Goal: Task Accomplishment & Management: Manage account settings

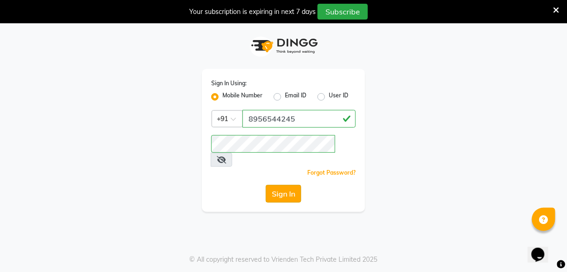
click at [286, 185] on button "Sign In" at bounding box center [283, 194] width 35 height 18
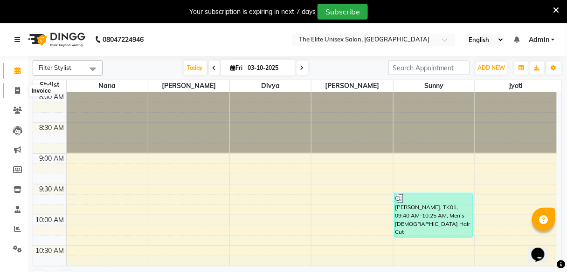
click at [14, 90] on span at bounding box center [17, 91] width 16 height 11
select select "7086"
select select "service"
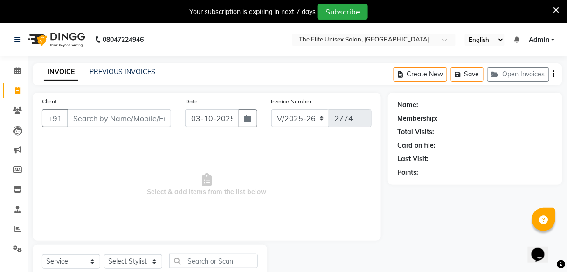
click at [108, 114] on input "Client" at bounding box center [119, 119] width 104 height 18
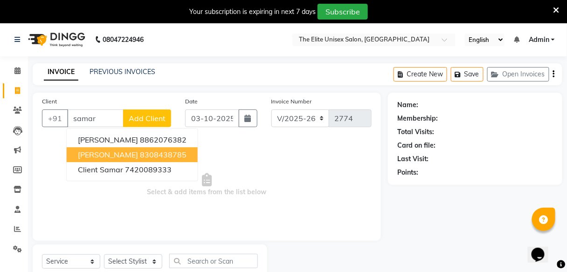
click at [140, 156] on ngb-highlight "8308438785" at bounding box center [163, 154] width 47 height 9
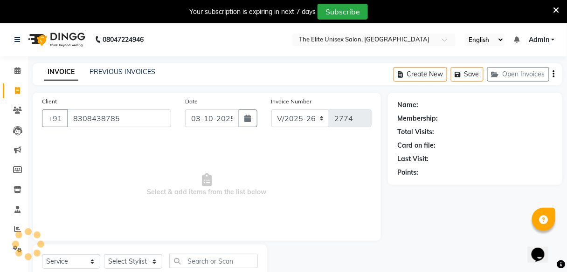
type input "8308438785"
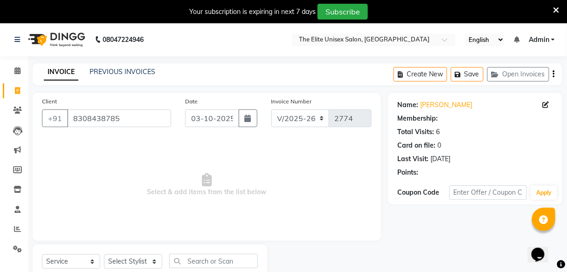
select select "1: Object"
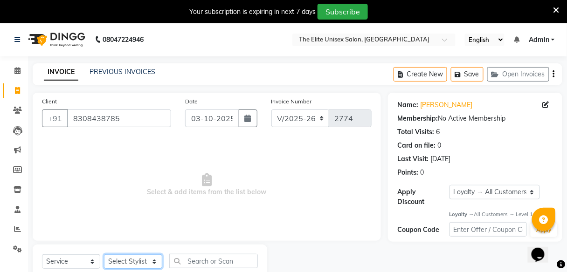
click at [132, 259] on select "Select Stylist [PERSON_NAME] Sunny" at bounding box center [133, 262] width 58 height 14
select select "59551"
click at [104, 255] on select "Select Stylist [PERSON_NAME] Sunny" at bounding box center [133, 262] width 58 height 14
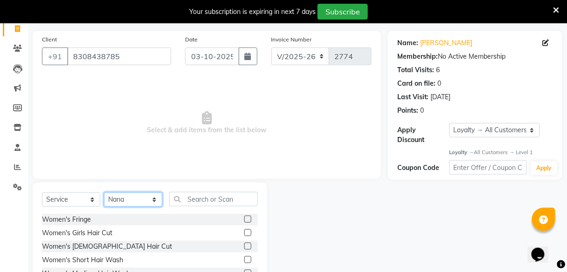
scroll to position [67, 0]
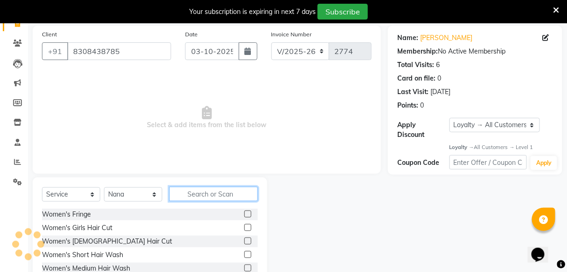
click at [204, 193] on input "text" at bounding box center [213, 194] width 89 height 14
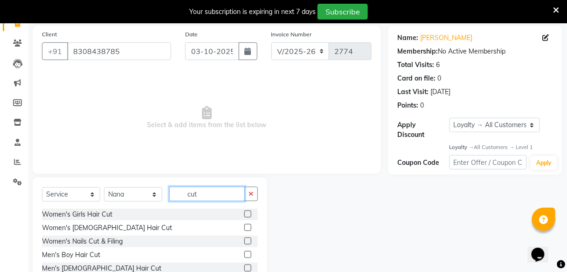
scroll to position [98, 0]
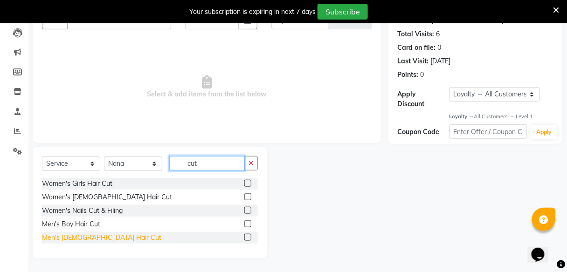
type input "cut"
click at [65, 234] on div "Men's [DEMOGRAPHIC_DATA] Hair Cut" at bounding box center [101, 238] width 119 height 10
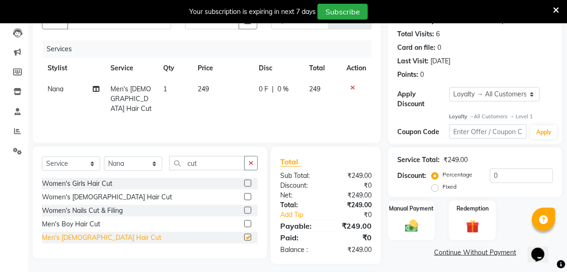
checkbox input "false"
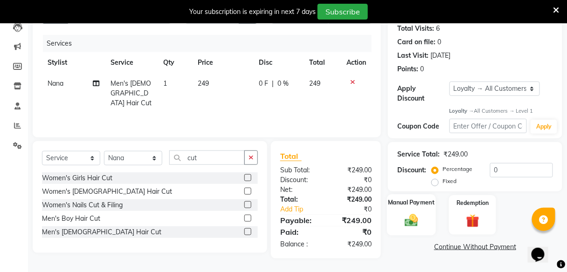
click at [415, 215] on img at bounding box center [412, 221] width 22 height 16
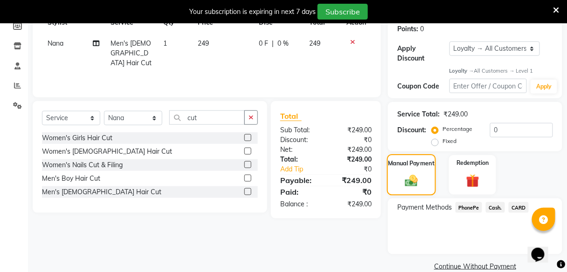
scroll to position [145, 0]
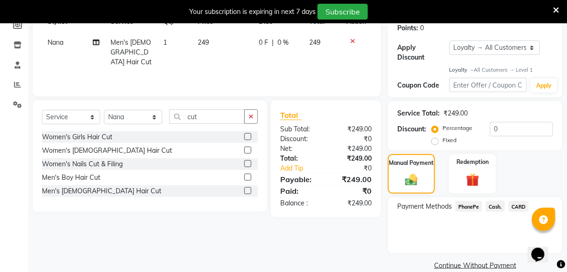
click at [468, 209] on span "PhonePe" at bounding box center [469, 206] width 27 height 11
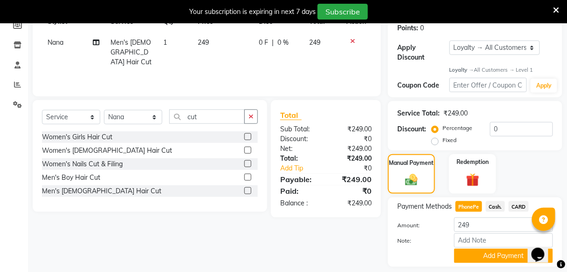
scroll to position [172, 0]
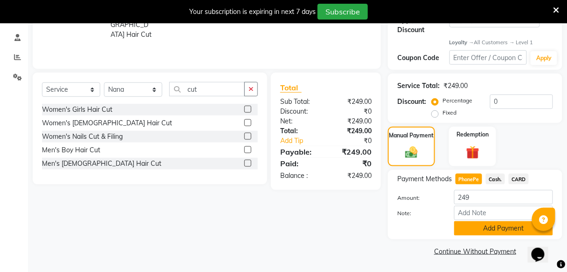
click at [490, 225] on button "Add Payment" at bounding box center [503, 229] width 99 height 14
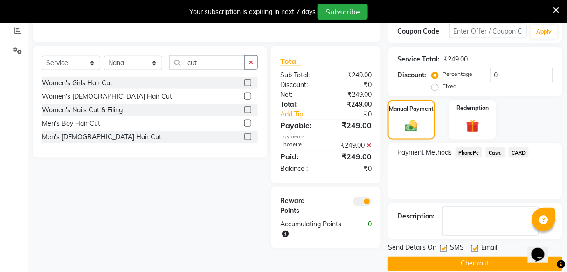
scroll to position [202, 0]
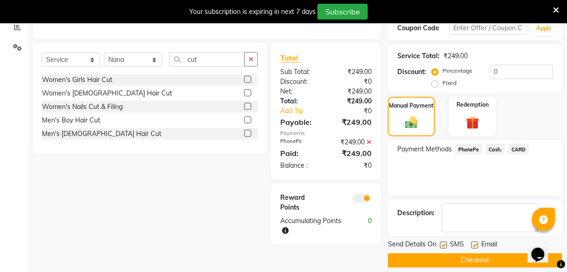
click at [462, 257] on button "Checkout" at bounding box center [475, 261] width 174 height 14
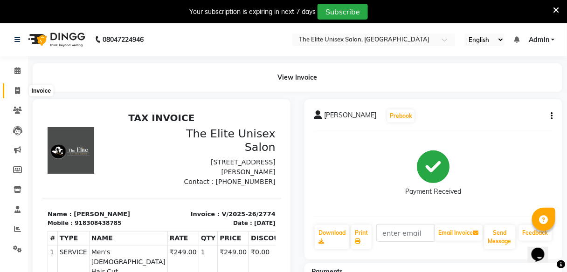
click at [17, 86] on span at bounding box center [17, 91] width 16 height 11
select select "7086"
select select "service"
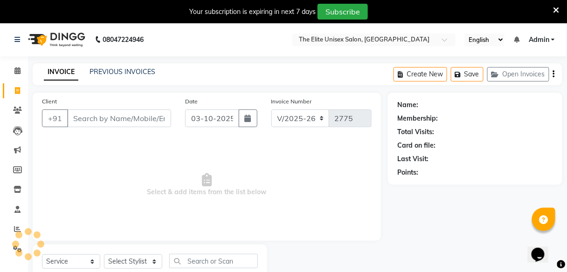
scroll to position [30, 0]
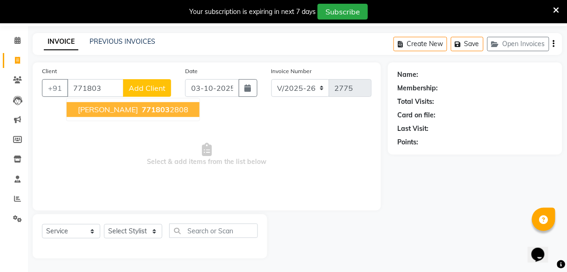
click at [142, 105] on span "771803" at bounding box center [156, 109] width 28 height 9
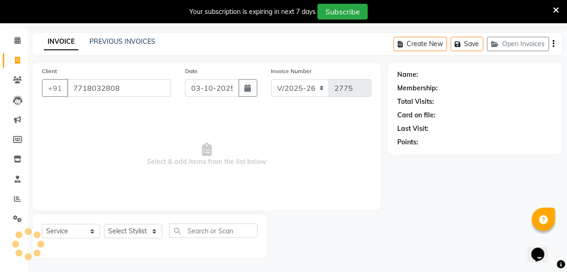
type input "7718032808"
select select "1: Object"
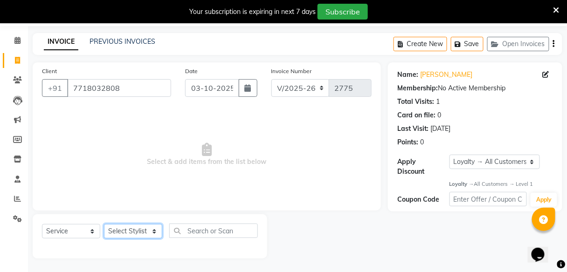
click at [131, 230] on select "Select Stylist [PERSON_NAME] Sunny" at bounding box center [133, 231] width 58 height 14
select select "89801"
click at [104, 224] on select "Select Stylist [PERSON_NAME] Sunny" at bounding box center [133, 231] width 58 height 14
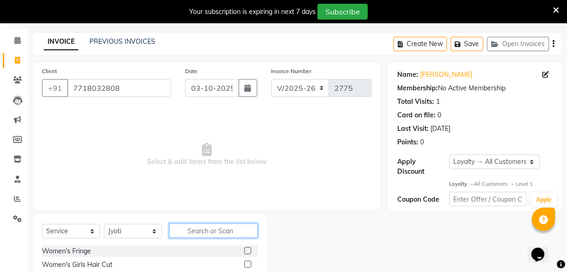
click at [206, 237] on input "text" at bounding box center [213, 231] width 89 height 14
type input "thre"
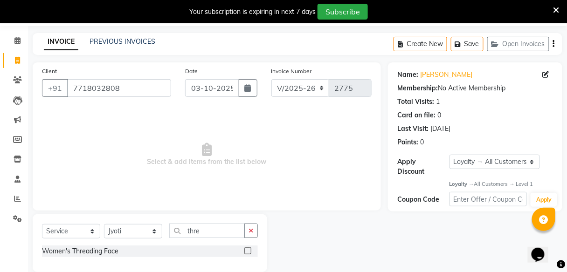
click at [249, 249] on label at bounding box center [247, 251] width 7 height 7
click at [249, 249] on input "checkbox" at bounding box center [247, 252] width 6 height 6
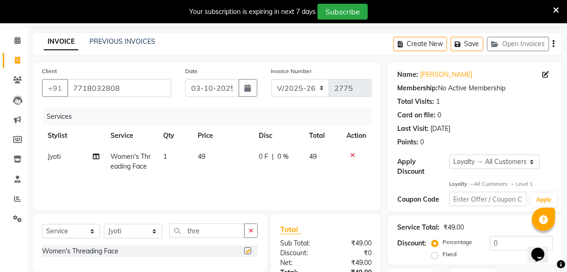
checkbox input "false"
click at [252, 228] on icon "button" at bounding box center [251, 231] width 5 height 7
type input "thre"
click at [246, 248] on label at bounding box center [247, 251] width 7 height 7
click at [246, 249] on input "checkbox" at bounding box center [247, 252] width 6 height 6
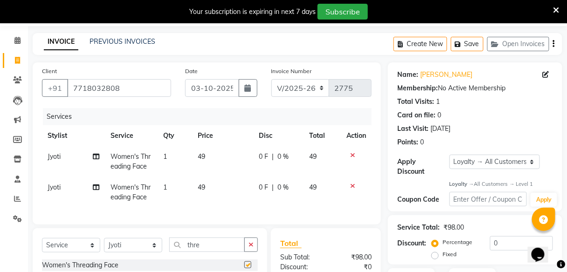
checkbox input "false"
click at [262, 155] on span "0 F" at bounding box center [263, 157] width 9 height 10
select select "89801"
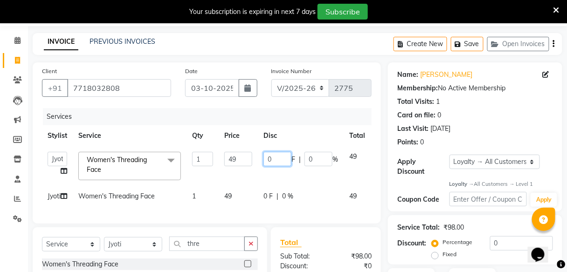
click at [275, 158] on input "0" at bounding box center [277, 159] width 28 height 14
type input "9"
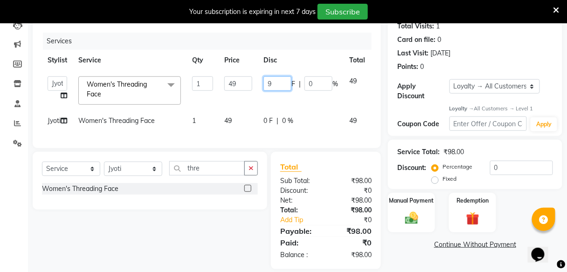
scroll to position [132, 0]
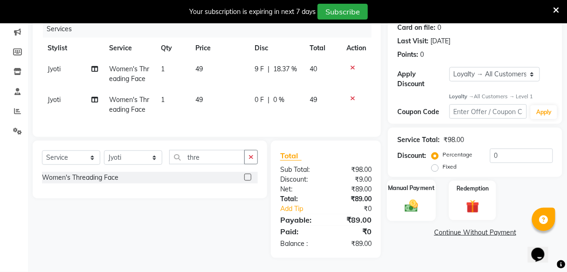
click at [416, 184] on label "Manual Payment" at bounding box center [411, 188] width 47 height 9
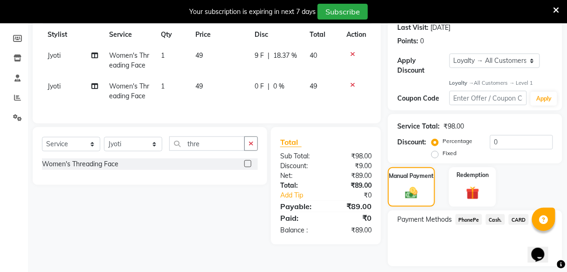
click at [465, 218] on span "PhonePe" at bounding box center [469, 220] width 27 height 11
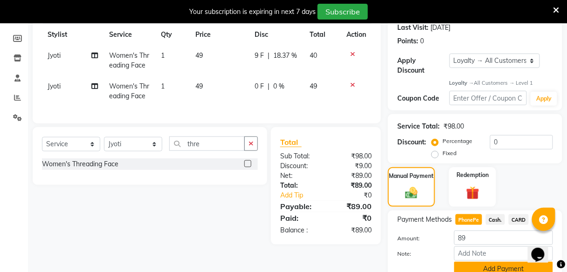
click at [478, 268] on button "Add Payment" at bounding box center [503, 269] width 99 height 14
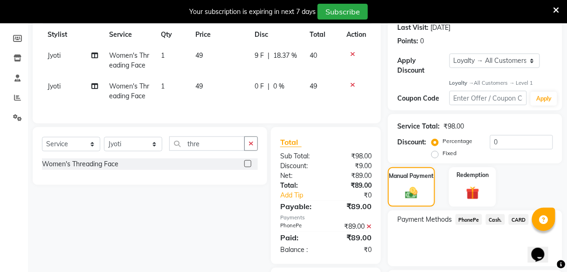
scroll to position [211, 0]
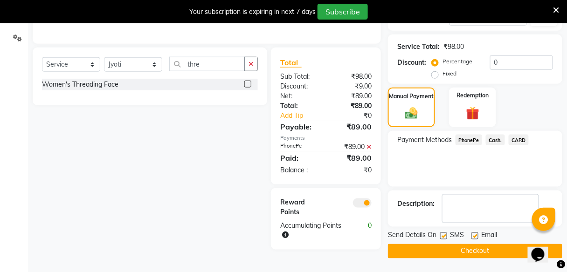
click at [478, 249] on button "Checkout" at bounding box center [475, 251] width 174 height 14
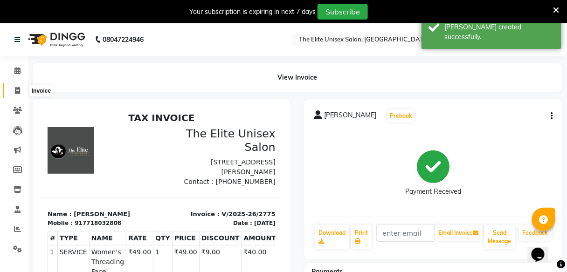
click at [13, 91] on span at bounding box center [17, 91] width 16 height 11
select select "service"
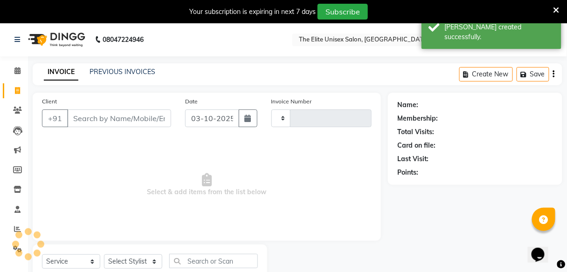
type input "2776"
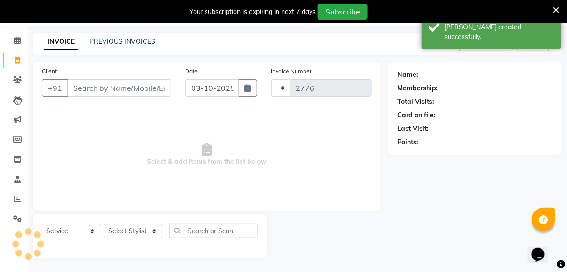
select select "7086"
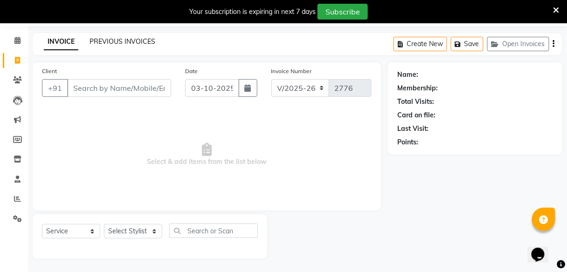
click at [104, 42] on link "PREVIOUS INVOICES" at bounding box center [123, 41] width 66 height 8
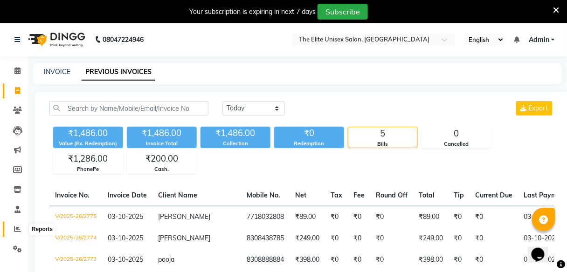
click at [17, 227] on icon at bounding box center [17, 229] width 7 height 7
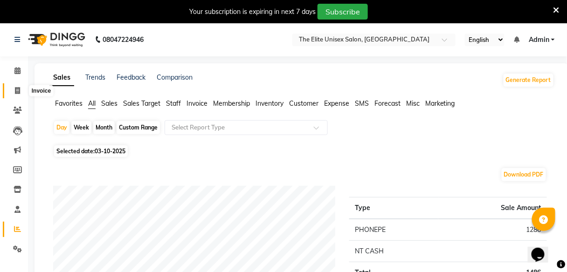
click at [16, 91] on icon at bounding box center [17, 90] width 5 height 7
select select "7086"
select select "service"
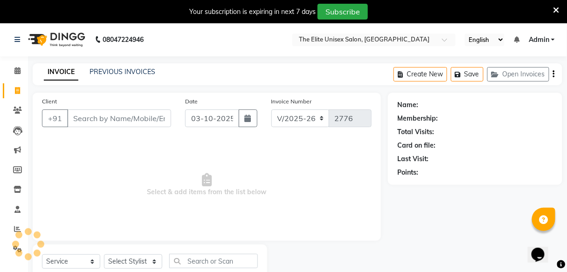
scroll to position [30, 0]
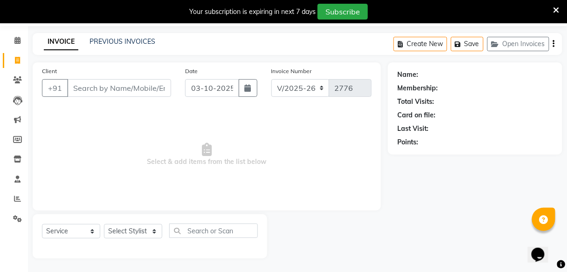
click at [85, 90] on input "Client" at bounding box center [119, 88] width 104 height 18
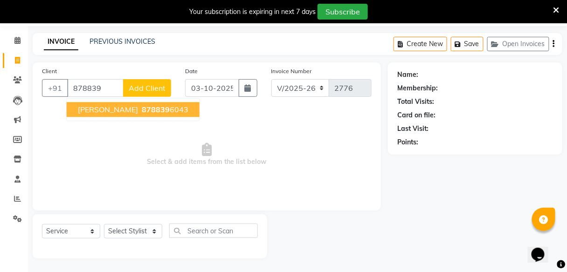
click at [142, 113] on span "878839" at bounding box center [156, 109] width 28 height 9
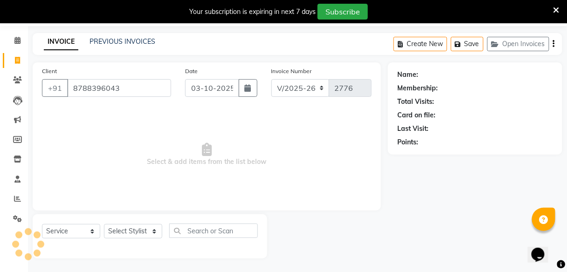
type input "8788396043"
select select "1: Object"
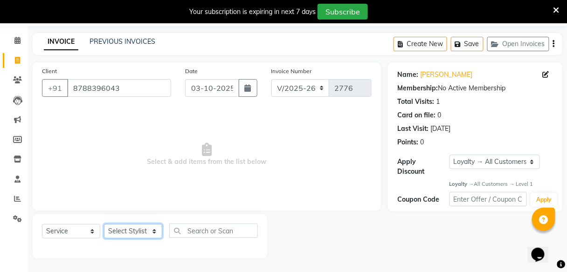
click at [124, 228] on select "Select Stylist [PERSON_NAME] Sunny" at bounding box center [133, 231] width 58 height 14
select select "59551"
click at [104, 224] on select "Select Stylist [PERSON_NAME] Sunny" at bounding box center [133, 231] width 58 height 14
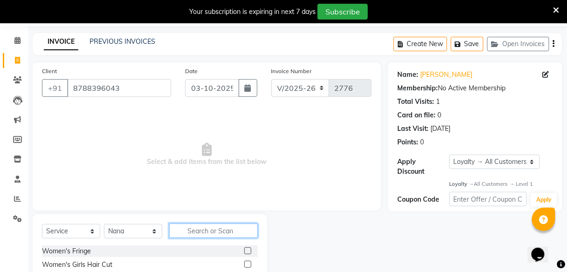
click at [197, 225] on input "text" at bounding box center [213, 231] width 89 height 14
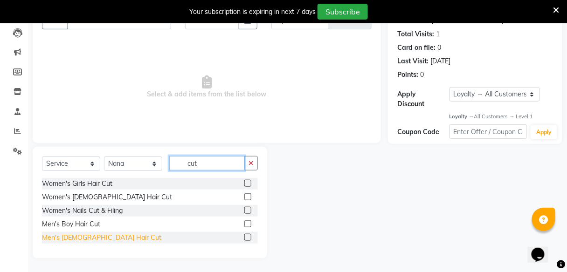
type input "cut"
click at [61, 238] on div "Men's [DEMOGRAPHIC_DATA] Hair Cut" at bounding box center [101, 238] width 119 height 10
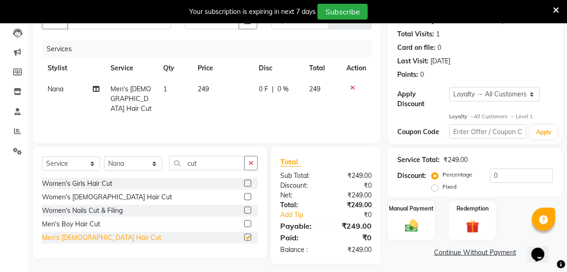
checkbox input "false"
click at [249, 162] on icon "button" at bounding box center [251, 163] width 5 height 7
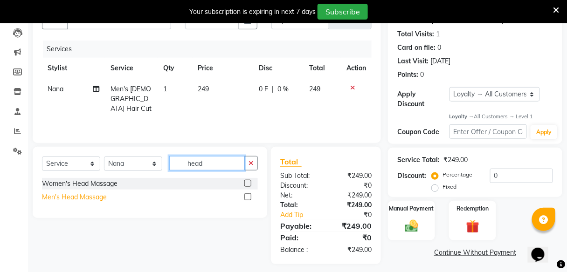
type input "head"
click at [77, 195] on div "Men's Head Massage" at bounding box center [74, 198] width 65 height 10
checkbox input "false"
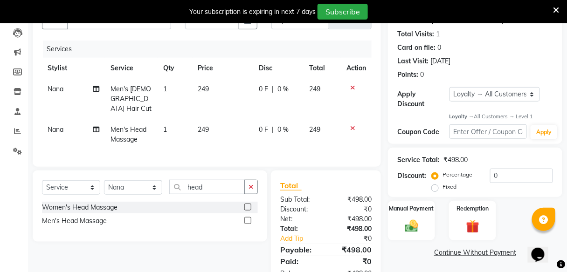
click at [272, 89] on span "|" at bounding box center [273, 89] width 2 height 10
select select "59551"
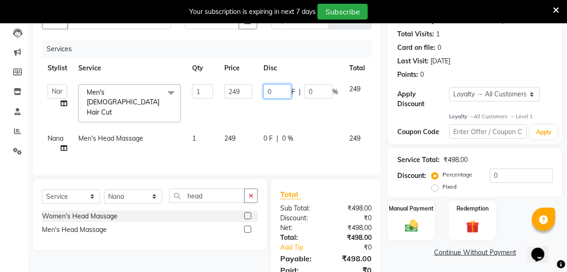
click at [277, 89] on input "0" at bounding box center [277, 91] width 28 height 14
type input "048"
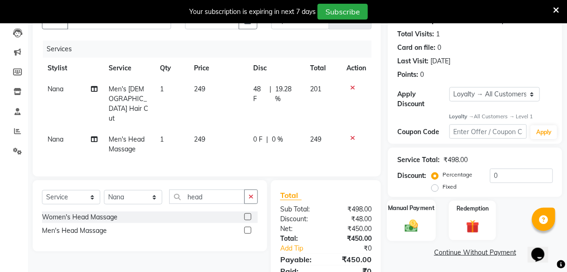
click at [412, 220] on img at bounding box center [412, 227] width 22 height 16
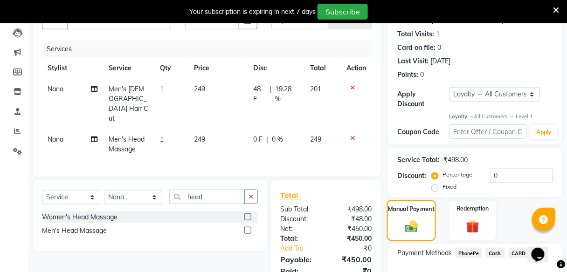
scroll to position [159, 0]
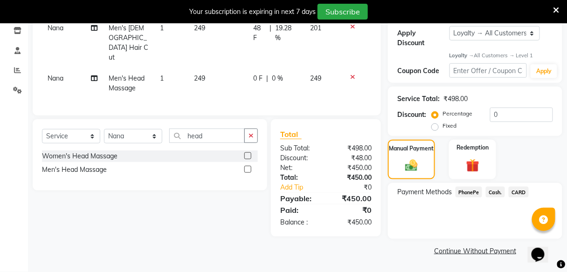
click at [466, 191] on span "PhonePe" at bounding box center [469, 192] width 27 height 11
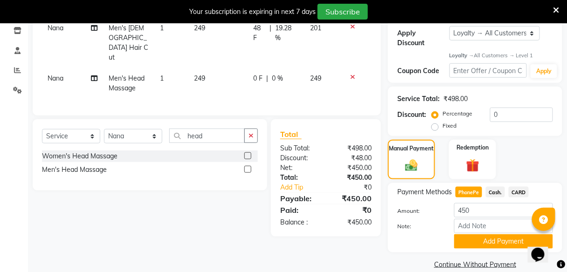
scroll to position [172, 0]
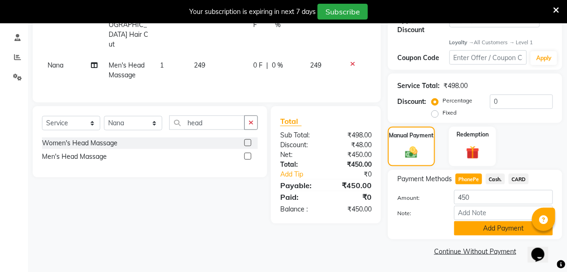
click at [479, 232] on button "Add Payment" at bounding box center [503, 229] width 99 height 14
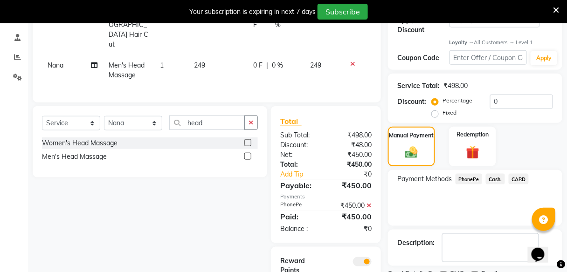
scroll to position [211, 0]
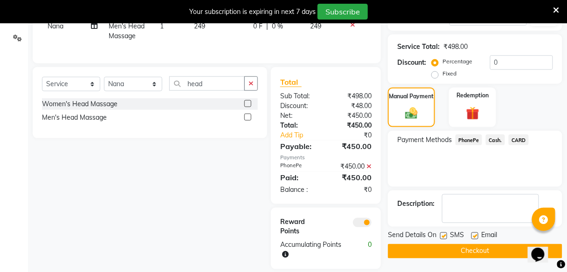
click at [464, 252] on button "Checkout" at bounding box center [475, 251] width 174 height 14
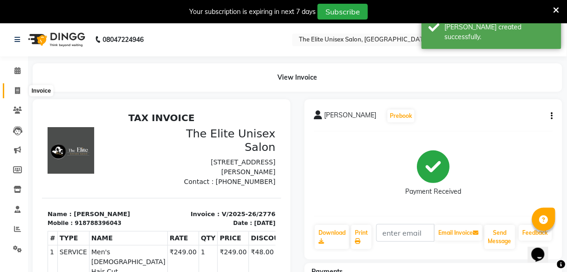
click at [15, 95] on span at bounding box center [17, 91] width 16 height 11
select select "service"
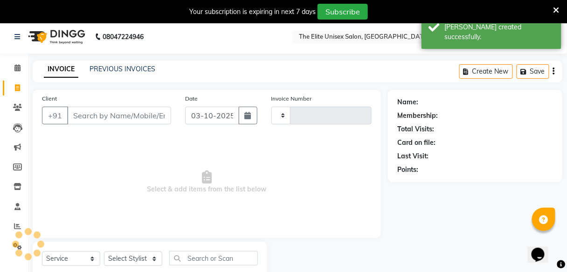
type input "2777"
select select "7086"
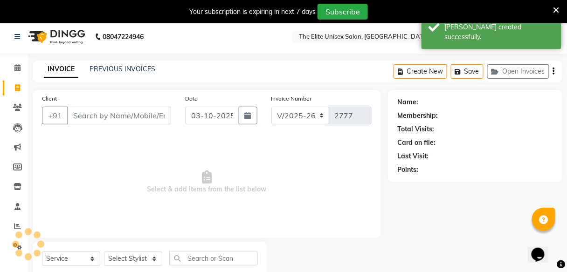
scroll to position [30, 0]
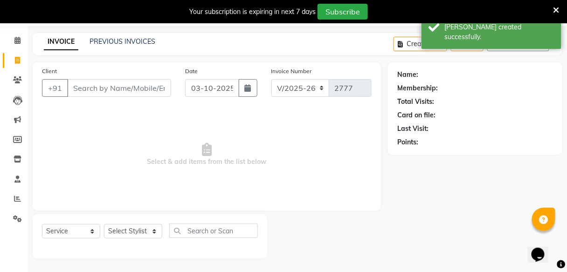
click at [90, 89] on input "Client" at bounding box center [119, 88] width 104 height 18
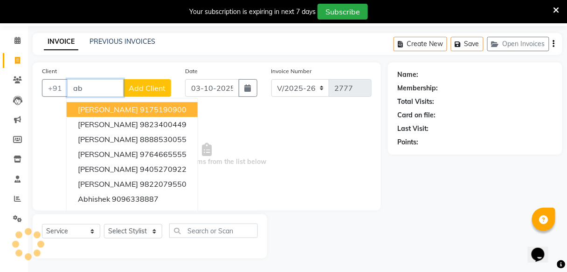
type input "a"
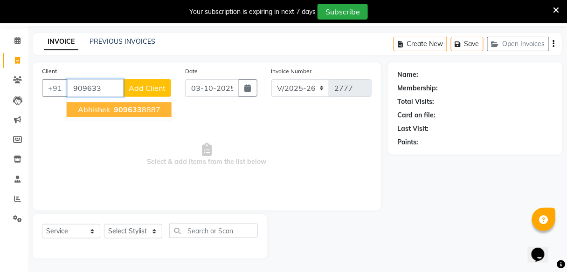
click at [136, 112] on span "909633" at bounding box center [128, 109] width 28 height 9
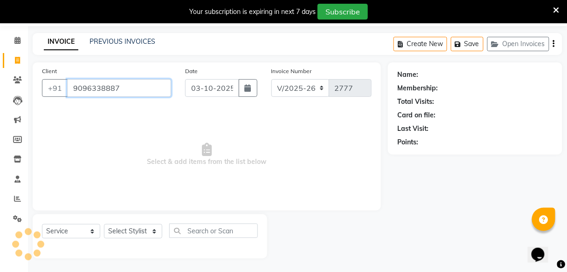
type input "9096338887"
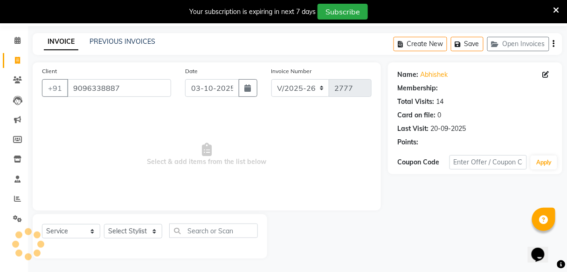
select select "1: Object"
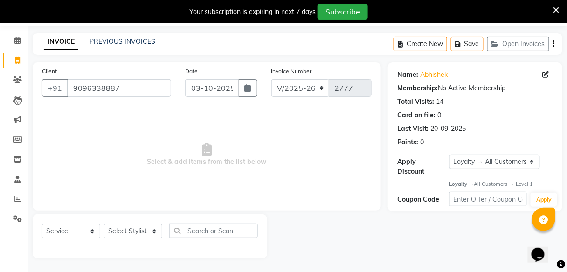
click at [143, 224] on div "Select Service Product Membership Package Voucher Prepaid Gift Card Select Styl…" at bounding box center [150, 235] width 216 height 22
click at [146, 232] on select "Select Stylist [PERSON_NAME] Sunny" at bounding box center [133, 231] width 58 height 14
select select "59551"
click at [104, 224] on select "Select Stylist [PERSON_NAME] Sunny" at bounding box center [133, 231] width 58 height 14
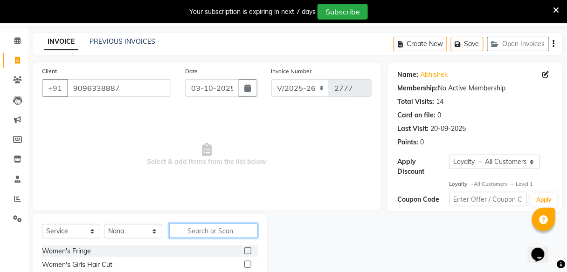
click at [186, 233] on input "text" at bounding box center [213, 231] width 89 height 14
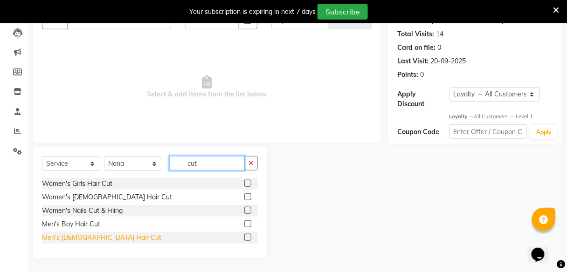
type input "cut"
click at [95, 234] on div "Men's [DEMOGRAPHIC_DATA] Hair Cut" at bounding box center [101, 238] width 119 height 10
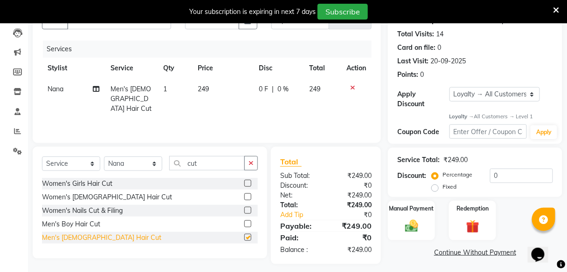
checkbox input "false"
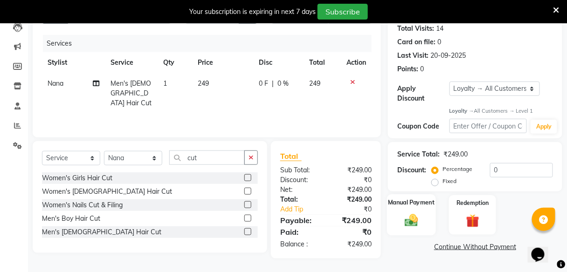
click at [415, 217] on img at bounding box center [412, 221] width 22 height 16
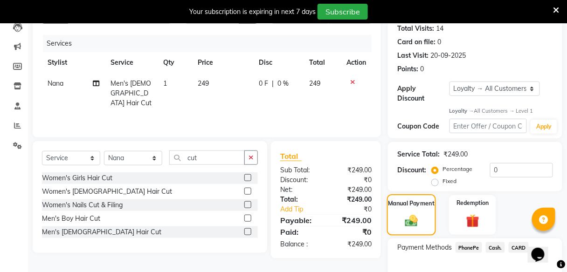
scroll to position [159, 0]
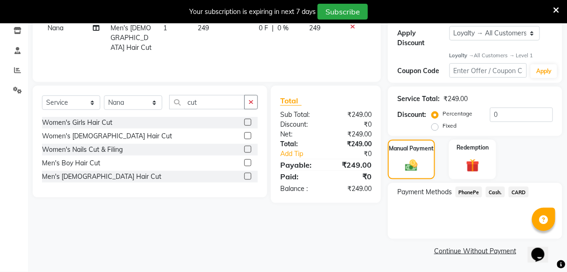
click at [469, 192] on span "PhonePe" at bounding box center [469, 192] width 27 height 11
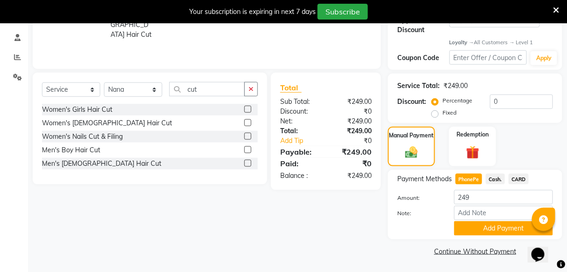
scroll to position [66, 0]
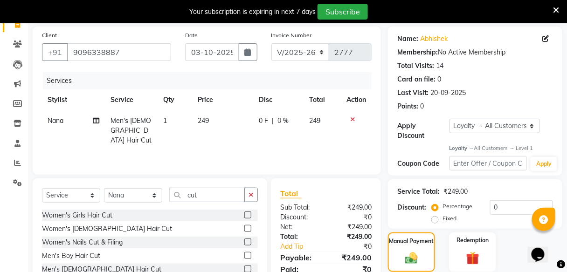
click at [279, 121] on span "0 %" at bounding box center [282, 121] width 11 height 10
select select "59551"
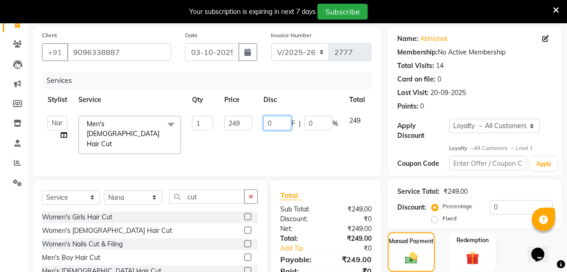
click at [280, 121] on input "0" at bounding box center [277, 123] width 28 height 14
type input "49"
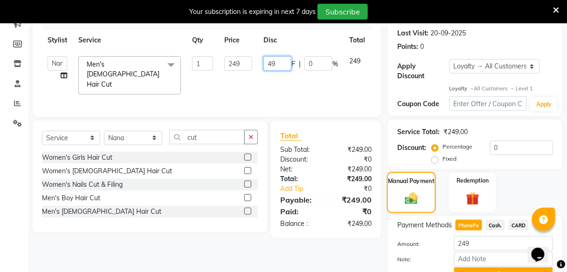
scroll to position [172, 0]
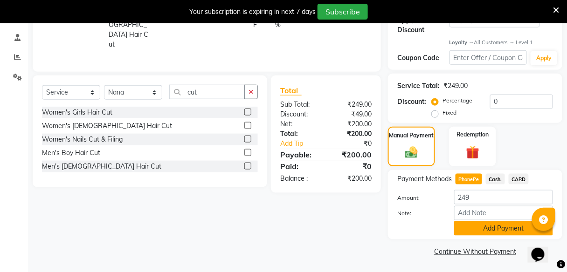
click at [483, 229] on button "Add Payment" at bounding box center [503, 229] width 99 height 14
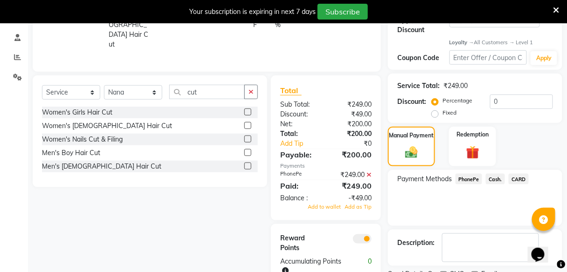
click at [370, 172] on icon at bounding box center [369, 175] width 5 height 7
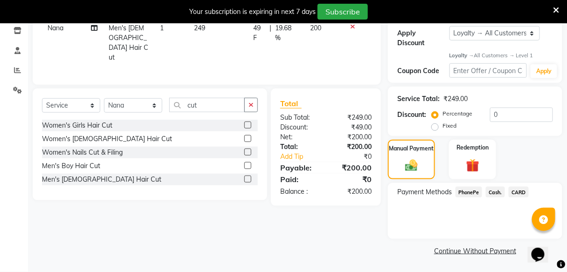
click at [474, 191] on span "PhonePe" at bounding box center [469, 192] width 27 height 11
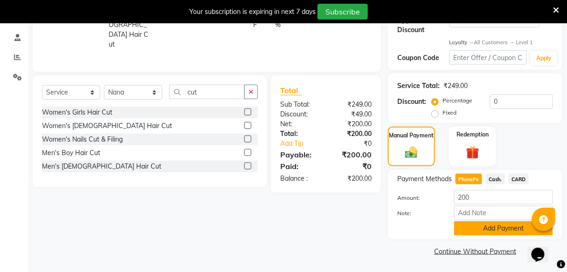
click at [487, 229] on button "Add Payment" at bounding box center [503, 229] width 99 height 14
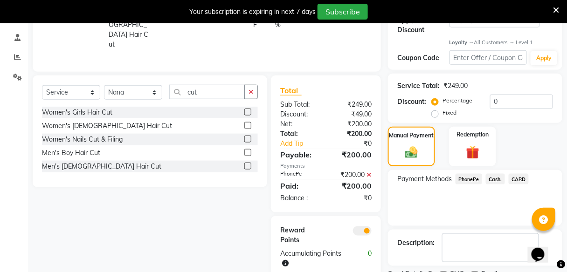
scroll to position [211, 0]
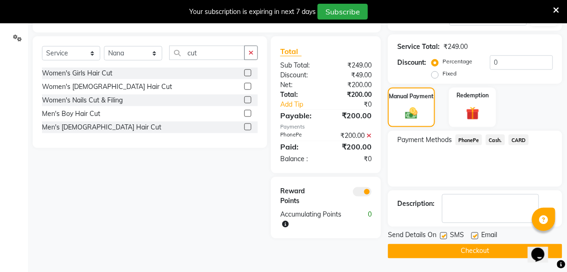
click at [474, 247] on button "Checkout" at bounding box center [475, 251] width 174 height 14
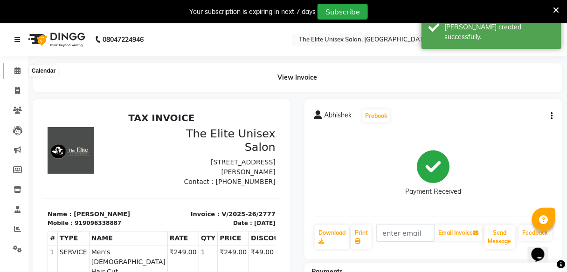
click at [14, 67] on span at bounding box center [17, 71] width 16 height 11
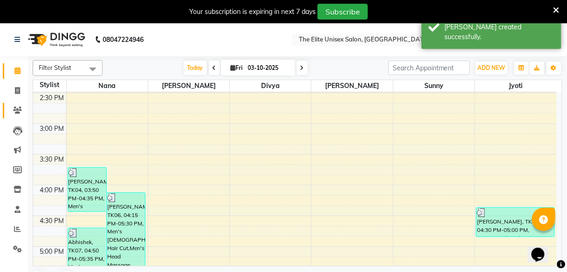
scroll to position [387, 0]
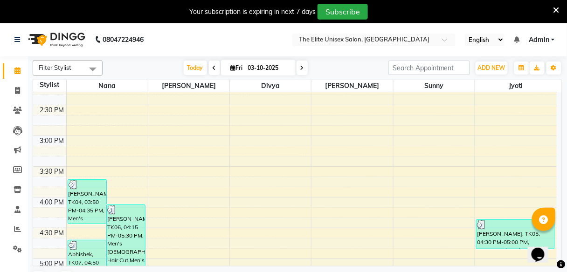
click at [213, 66] on icon at bounding box center [215, 68] width 4 height 6
type input "02-10-2025"
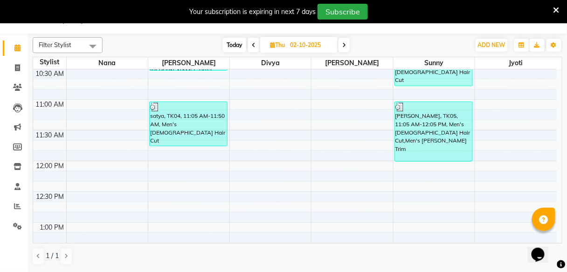
scroll to position [148, 0]
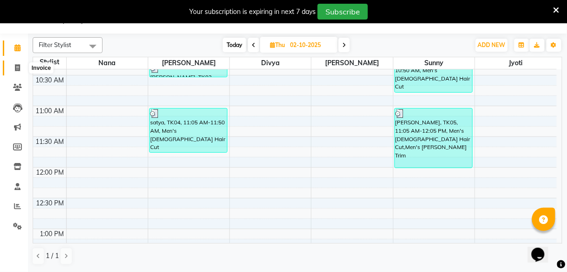
click at [9, 67] on span at bounding box center [17, 68] width 16 height 11
select select "service"
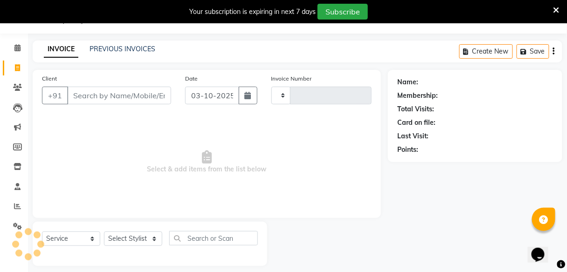
type input "2778"
select select "7086"
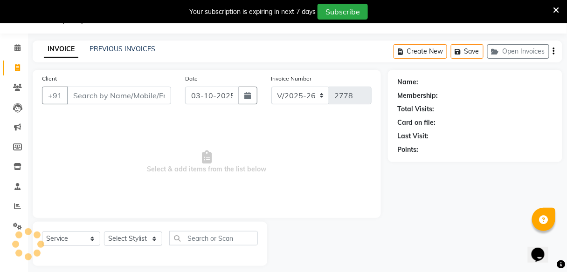
click at [103, 99] on input "Client" at bounding box center [119, 96] width 104 height 18
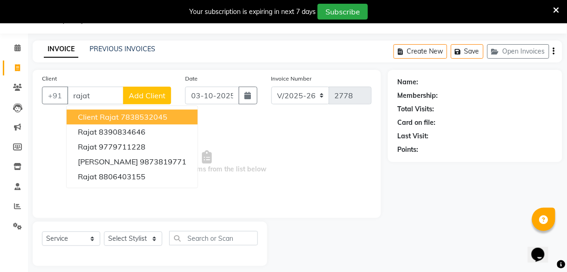
click at [148, 122] on button "Client Rajat 7838532045" at bounding box center [132, 117] width 131 height 15
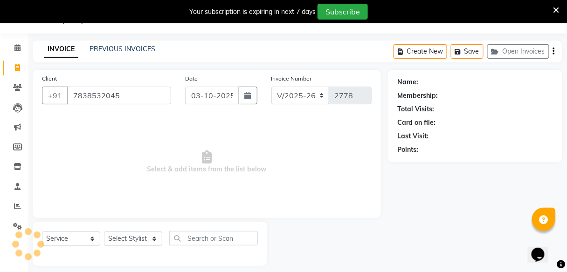
type input "7838532045"
select select "1: Object"
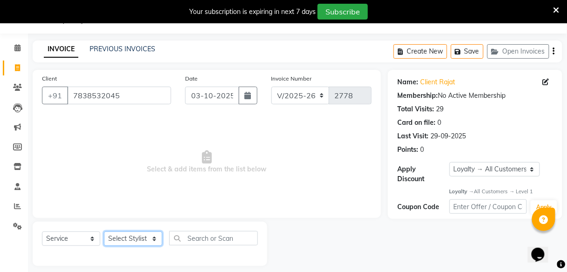
click at [117, 243] on select "Select Stylist [PERSON_NAME] Sunny" at bounding box center [133, 239] width 58 height 14
select select "59551"
click at [104, 232] on select "Select Stylist [PERSON_NAME] Sunny" at bounding box center [133, 239] width 58 height 14
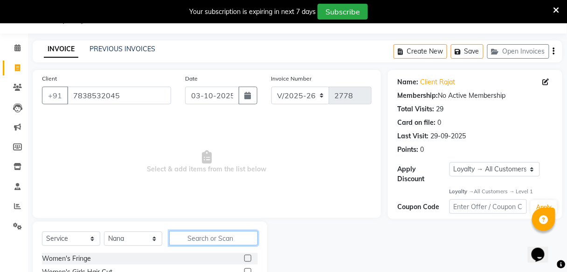
click at [201, 234] on input "text" at bounding box center [213, 238] width 89 height 14
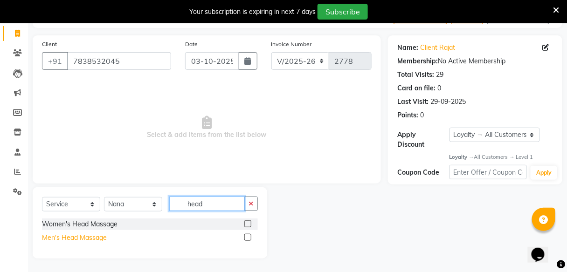
type input "head"
click at [73, 234] on div "Men's Head Massage" at bounding box center [74, 238] width 65 height 10
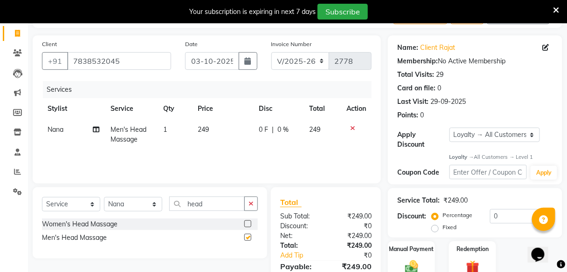
checkbox input "false"
click at [262, 125] on span "0 F" at bounding box center [263, 130] width 9 height 10
select select "59551"
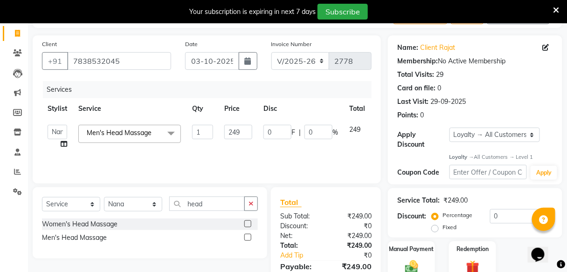
click at [291, 128] on span "F" at bounding box center [293, 133] width 4 height 10
click at [286, 130] on input "0" at bounding box center [277, 132] width 28 height 14
type input "099"
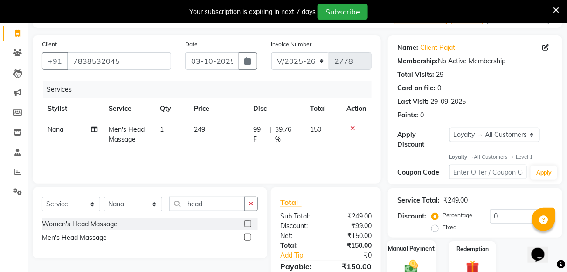
click at [412, 256] on div "Manual Payment" at bounding box center [411, 261] width 49 height 41
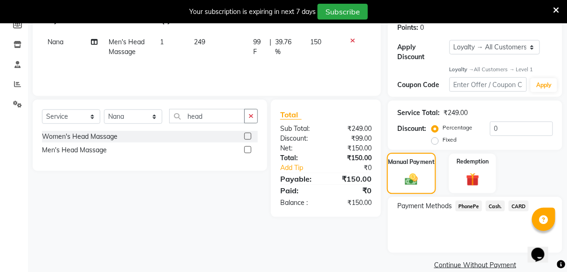
scroll to position [151, 0]
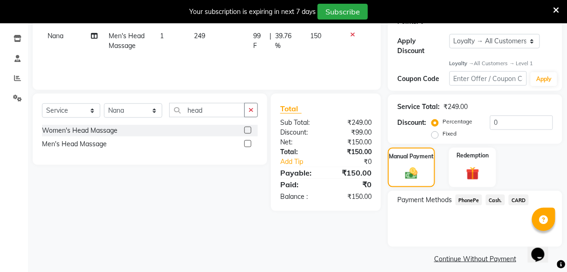
click at [467, 195] on span "PhonePe" at bounding box center [469, 200] width 27 height 11
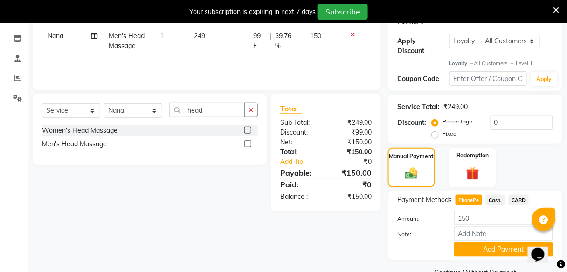
scroll to position [172, 0]
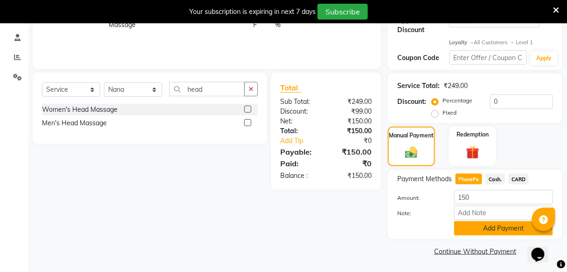
click at [480, 228] on button "Add Payment" at bounding box center [503, 229] width 99 height 14
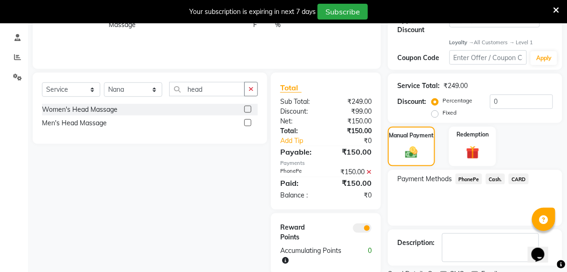
scroll to position [211, 0]
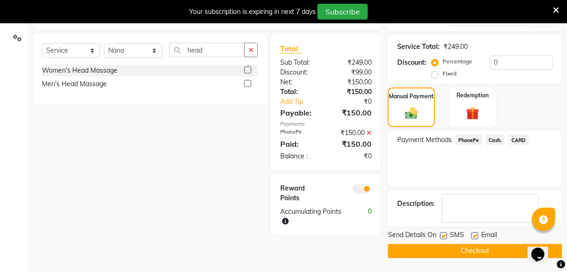
click at [474, 250] on button "Checkout" at bounding box center [475, 251] width 174 height 14
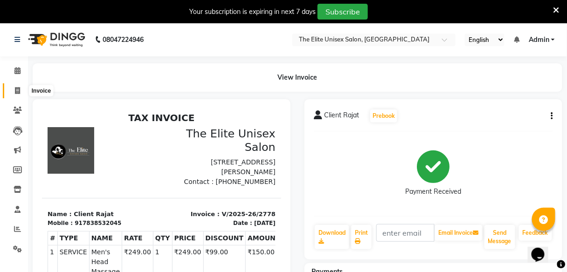
click at [17, 88] on icon at bounding box center [17, 90] width 5 height 7
select select "service"
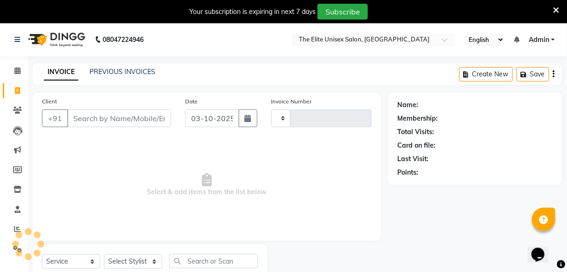
scroll to position [30, 0]
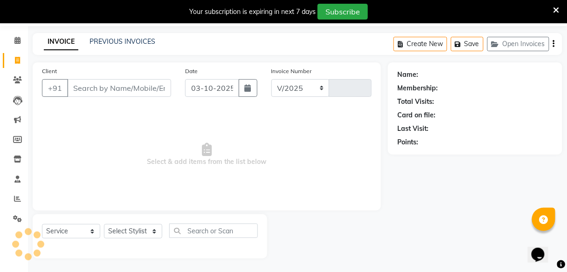
select select "7086"
type input "2779"
click at [88, 88] on input "Client" at bounding box center [119, 88] width 104 height 18
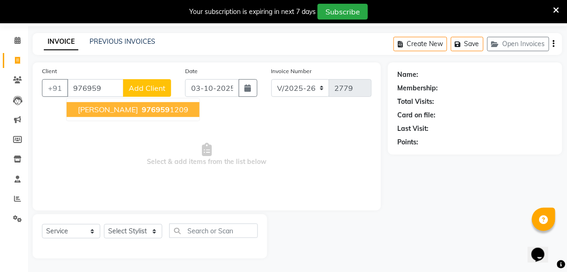
click at [109, 102] on button "[PERSON_NAME] 976959 1209" at bounding box center [133, 109] width 133 height 15
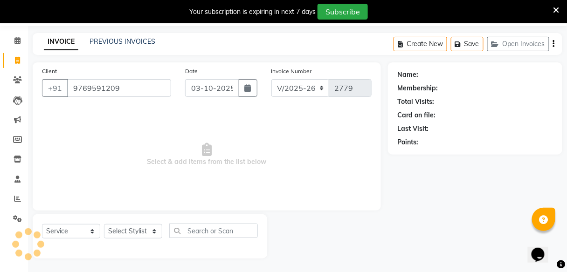
type input "9769591209"
select select "1: Object"
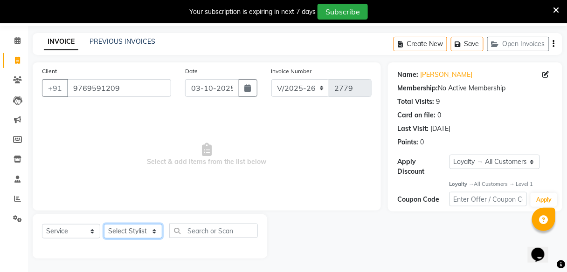
click at [128, 235] on select "Select Stylist [PERSON_NAME] Sunny" at bounding box center [133, 231] width 58 height 14
select select "89801"
click at [104, 224] on select "Select Stylist [PERSON_NAME] Sunny" at bounding box center [133, 231] width 58 height 14
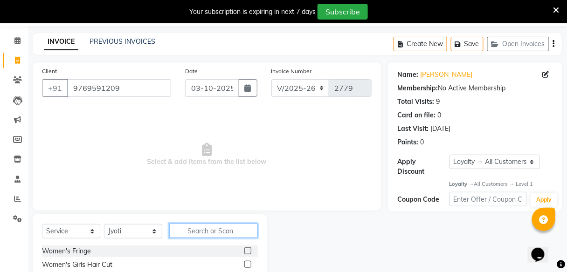
click at [210, 228] on input "text" at bounding box center [213, 231] width 89 height 14
type input "thr"
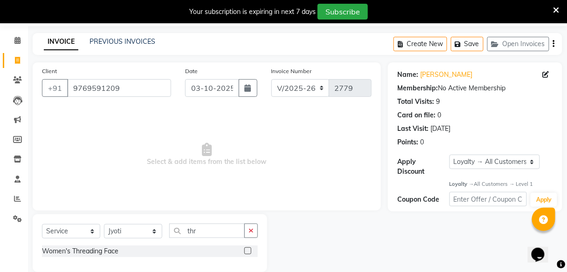
click at [249, 249] on label at bounding box center [247, 251] width 7 height 7
click at [249, 249] on input "checkbox" at bounding box center [247, 252] width 6 height 6
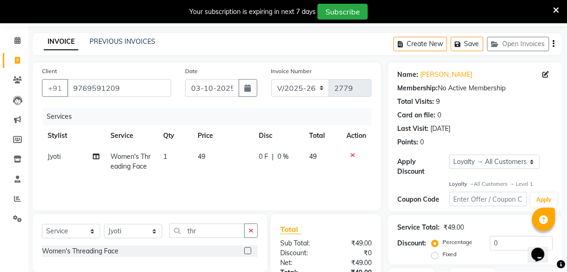
click at [249, 249] on label at bounding box center [247, 251] width 7 height 7
click at [249, 249] on input "checkbox" at bounding box center [247, 252] width 6 height 6
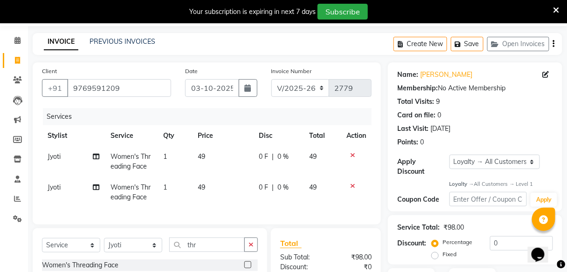
click at [246, 269] on label at bounding box center [247, 265] width 7 height 7
click at [246, 269] on input "checkbox" at bounding box center [247, 266] width 6 height 6
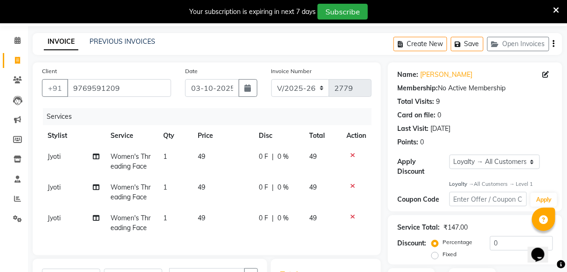
checkbox input "false"
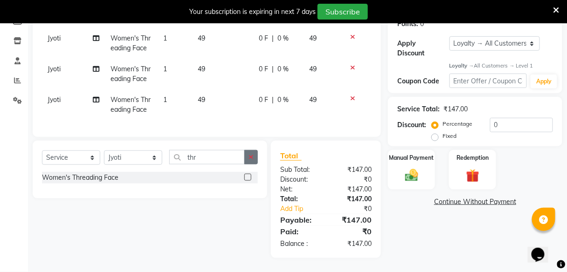
click at [251, 152] on button "button" at bounding box center [251, 157] width 14 height 14
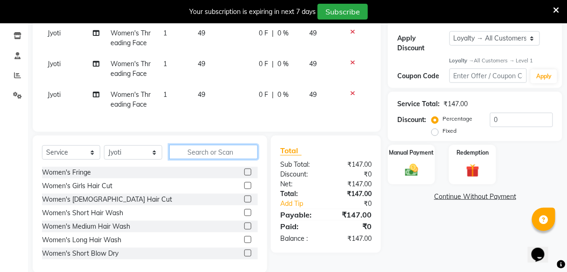
click at [237, 159] on input "text" at bounding box center [213, 152] width 89 height 14
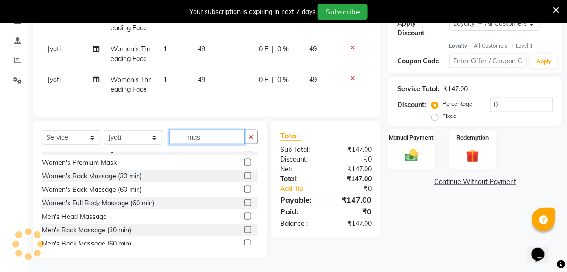
scroll to position [0, 0]
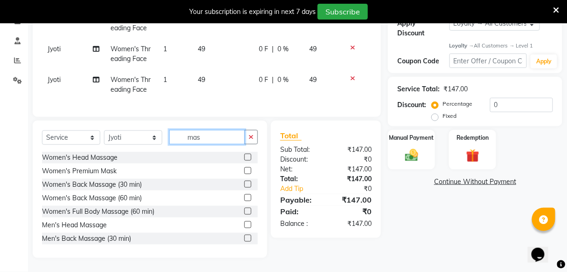
type input "mas"
click at [244, 170] on label at bounding box center [247, 170] width 7 height 7
click at [244, 170] on input "checkbox" at bounding box center [247, 171] width 6 height 6
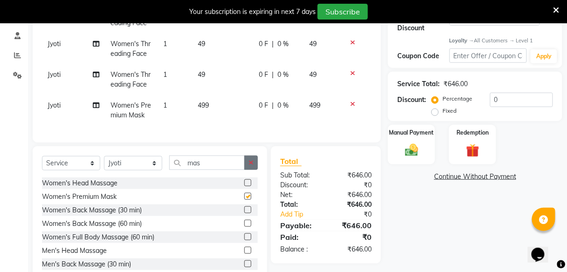
checkbox input "false"
click at [248, 164] on button "button" at bounding box center [251, 163] width 14 height 14
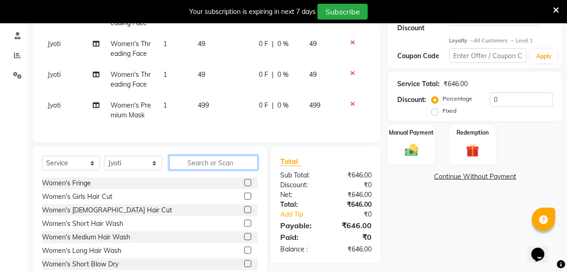
click at [237, 165] on input "text" at bounding box center [213, 163] width 89 height 14
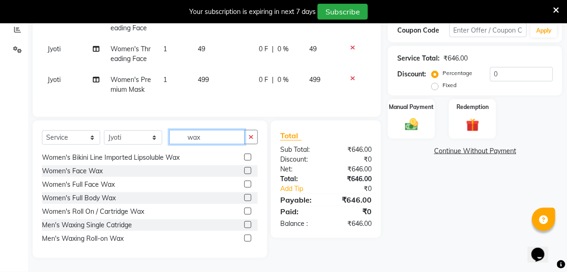
scroll to position [163, 0]
type input "wax"
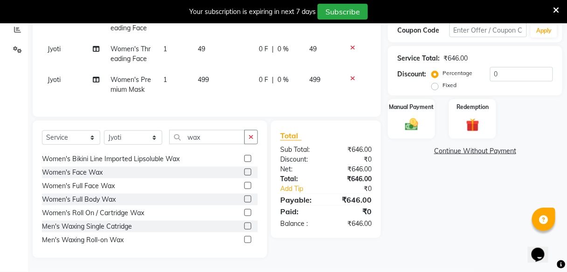
click at [244, 173] on label at bounding box center [247, 172] width 7 height 7
click at [244, 173] on input "checkbox" at bounding box center [247, 173] width 6 height 6
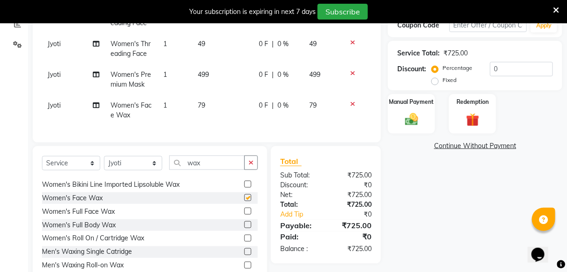
checkbox input "false"
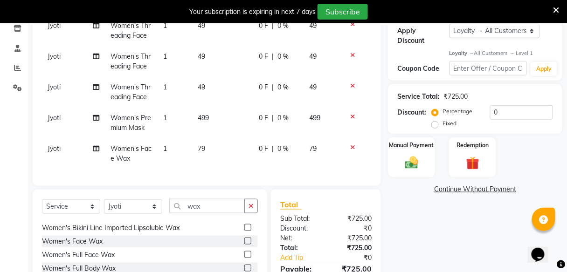
click at [286, 58] on span "0 %" at bounding box center [282, 57] width 11 height 10
select select "89801"
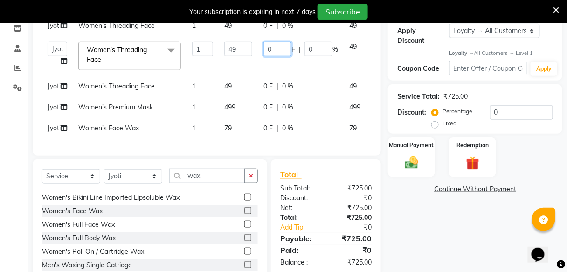
click at [284, 56] on input "0" at bounding box center [277, 49] width 28 height 14
type input "9"
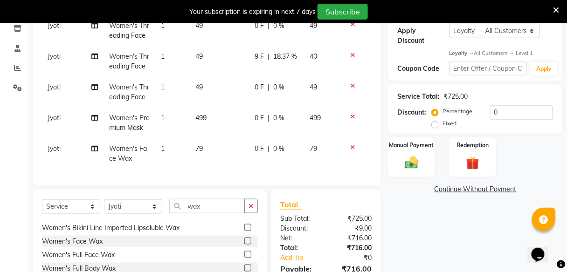
click at [283, 93] on td "0 F | 0 %" at bounding box center [276, 92] width 55 height 31
select select "89801"
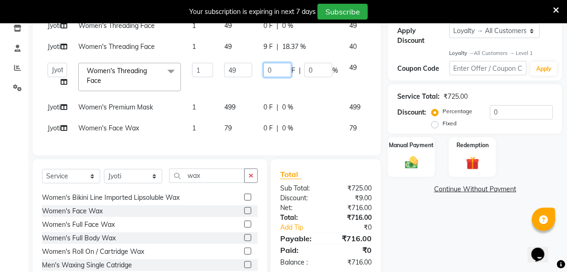
click at [282, 77] on input "0" at bounding box center [277, 70] width 28 height 14
type input "9"
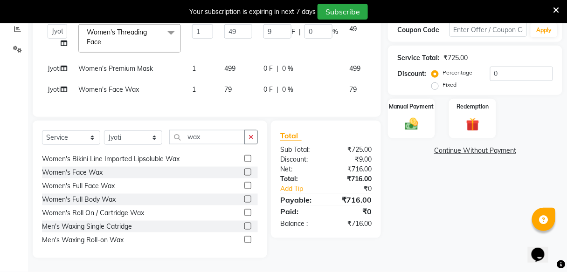
scroll to position [235, 0]
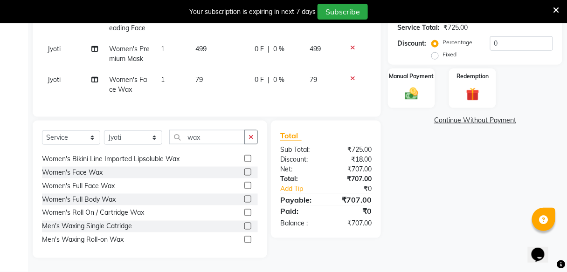
click at [436, 235] on div "Name: [PERSON_NAME] Membership: No Active Membership Total Visits: 9 Card on fi…" at bounding box center [478, 60] width 181 height 396
click at [404, 86] on img at bounding box center [412, 94] width 22 height 16
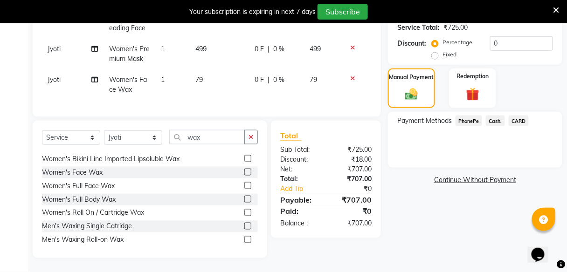
click at [473, 117] on span "PhonePe" at bounding box center [469, 121] width 27 height 11
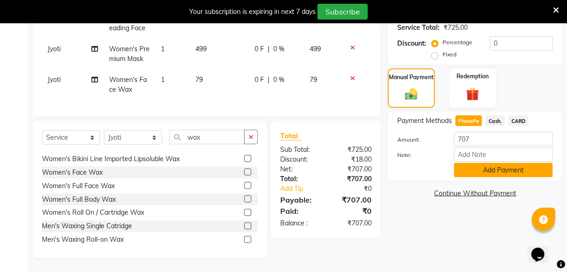
click at [473, 165] on button "Add Payment" at bounding box center [503, 170] width 99 height 14
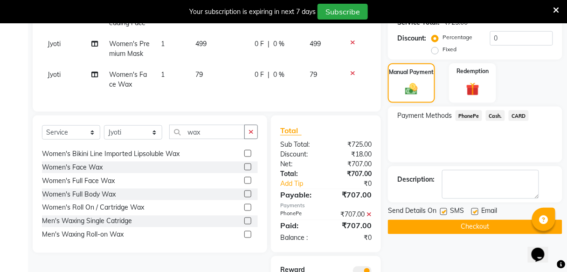
click at [450, 228] on button "Checkout" at bounding box center [475, 227] width 174 height 14
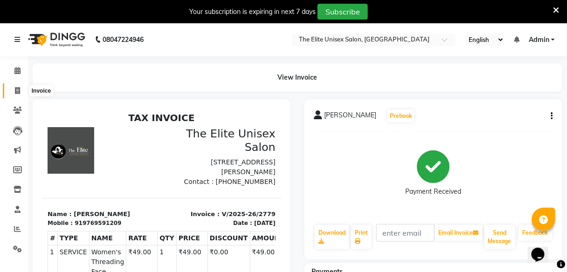
click at [15, 88] on icon at bounding box center [17, 90] width 5 height 7
select select "7086"
select select "service"
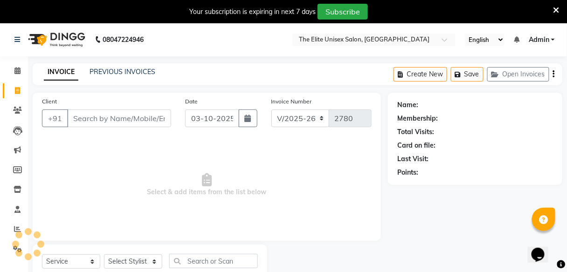
scroll to position [30, 0]
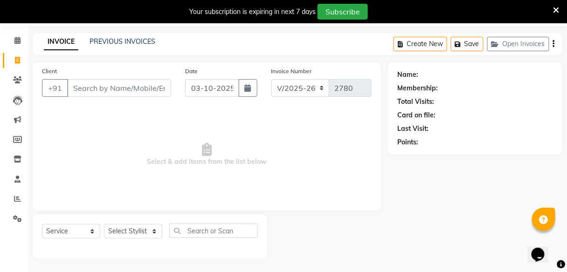
click at [99, 92] on input "Client" at bounding box center [119, 88] width 104 height 18
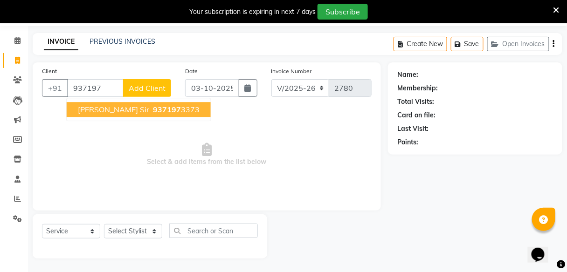
click at [153, 107] on span "937197" at bounding box center [167, 109] width 28 height 9
type input "9371973373"
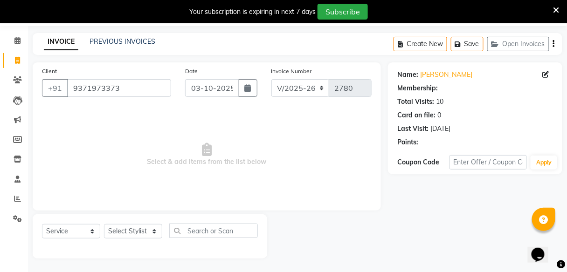
select select "1: Object"
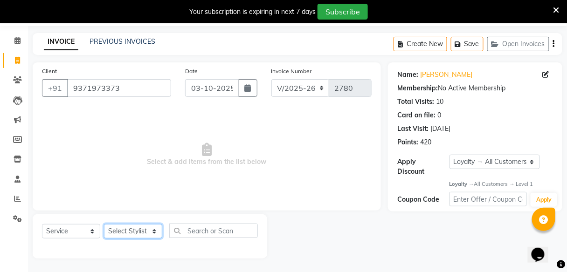
click at [122, 233] on select "Select Stylist [PERSON_NAME] Sunny" at bounding box center [133, 231] width 58 height 14
select select "59551"
click at [104, 224] on select "Select Stylist [PERSON_NAME] Sunny" at bounding box center [133, 231] width 58 height 14
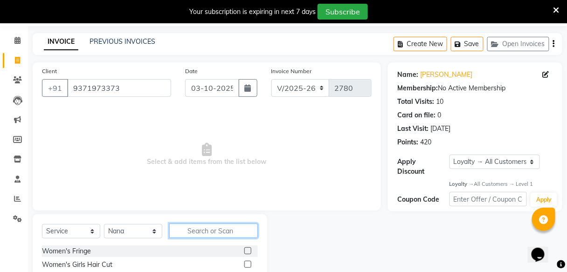
click at [196, 229] on input "text" at bounding box center [213, 231] width 89 height 14
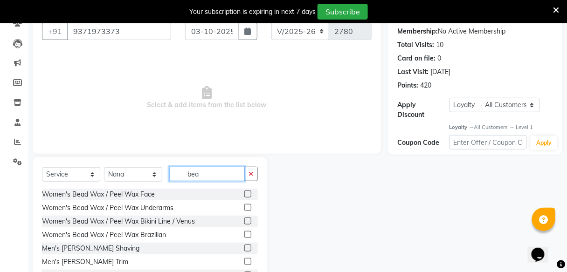
scroll to position [124, 0]
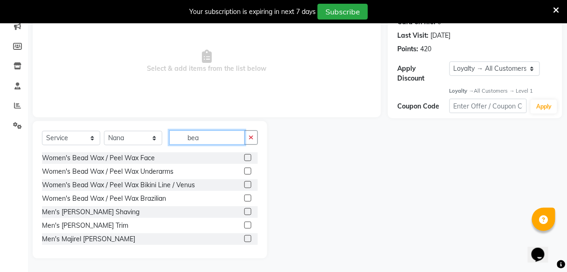
type input "bea"
click at [244, 222] on label at bounding box center [247, 225] width 7 height 7
click at [244, 223] on input "checkbox" at bounding box center [247, 226] width 6 height 6
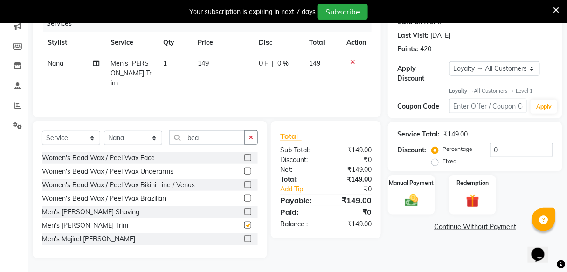
checkbox input "false"
click at [405, 200] on img at bounding box center [412, 201] width 22 height 16
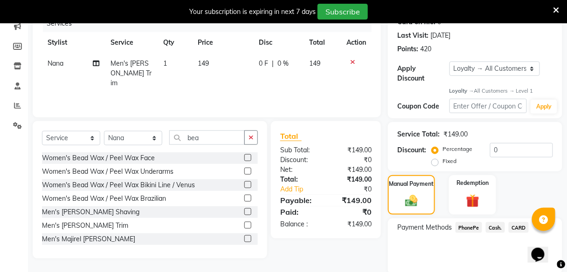
click at [464, 225] on span "PhonePe" at bounding box center [469, 227] width 27 height 11
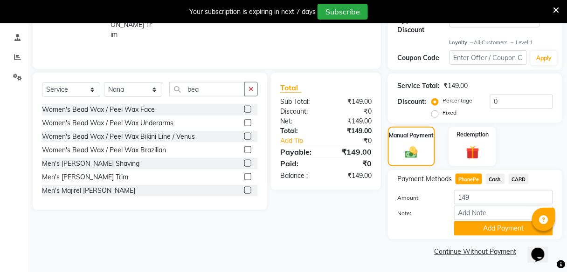
click at [464, 225] on button "Add Payment" at bounding box center [503, 229] width 99 height 14
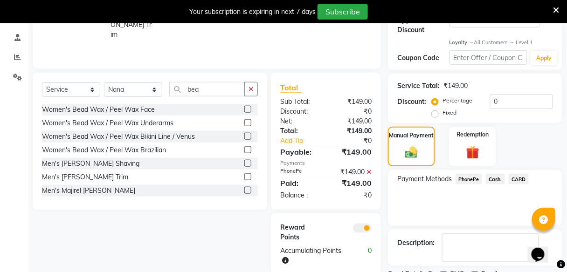
scroll to position [211, 0]
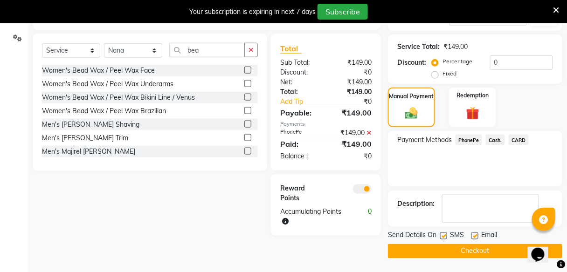
click at [456, 253] on button "Checkout" at bounding box center [475, 251] width 174 height 14
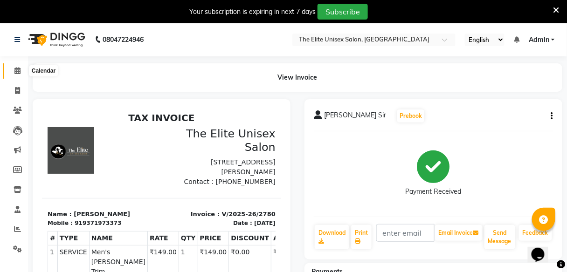
click at [17, 73] on icon at bounding box center [17, 70] width 6 height 7
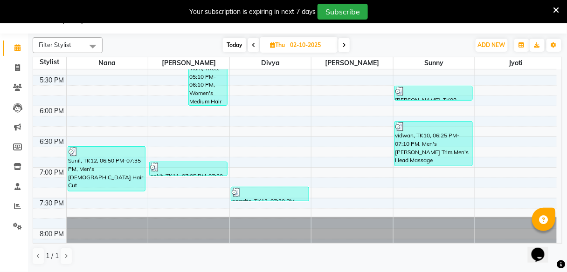
scroll to position [612, 0]
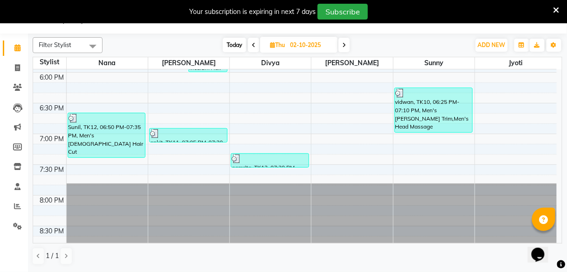
drag, startPoint x: 185, startPoint y: 221, endPoint x: 326, endPoint y: 196, distance: 143.4
drag, startPoint x: 326, startPoint y: 196, endPoint x: 94, endPoint y: 207, distance: 232.9
click at [18, 67] on icon at bounding box center [17, 67] width 5 height 7
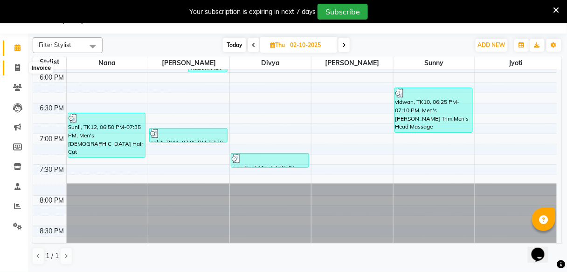
select select "service"
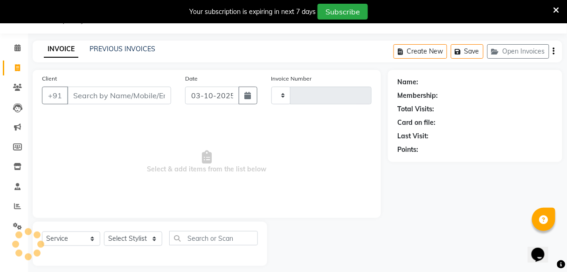
type input "2781"
select select "7086"
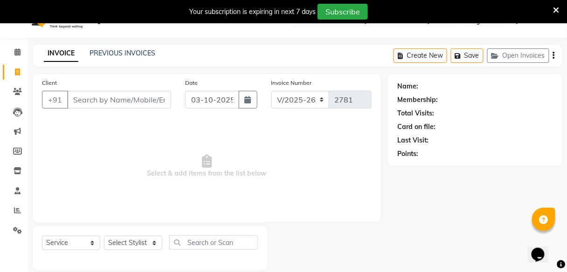
scroll to position [21, 0]
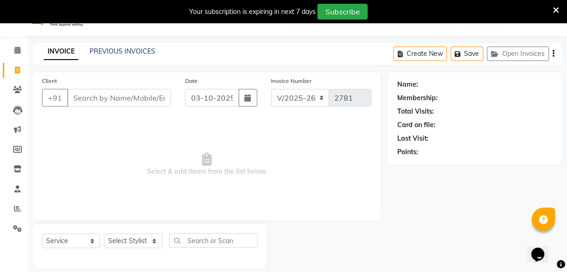
click at [136, 98] on input "Client" at bounding box center [119, 98] width 104 height 18
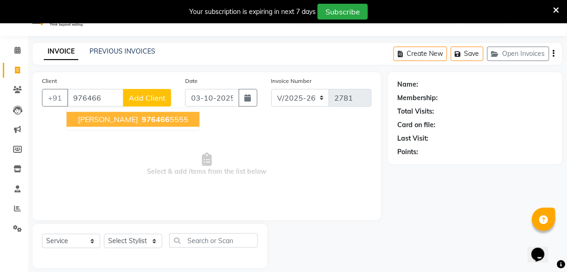
click at [140, 118] on ngb-highlight "976466 5555" at bounding box center [164, 119] width 48 height 9
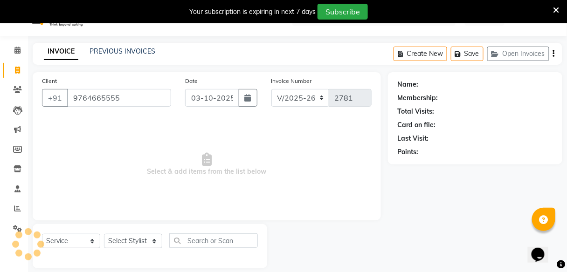
type input "9764665555"
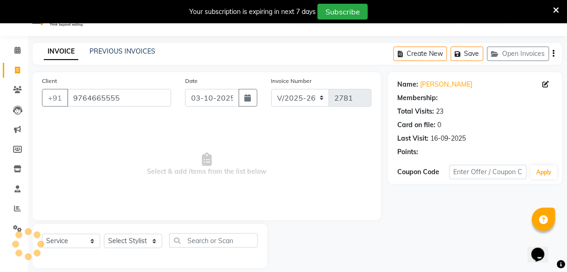
select select "1: Object"
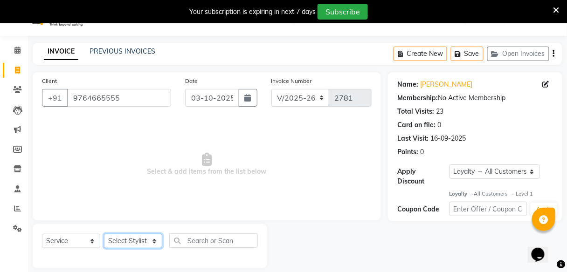
click at [122, 241] on select "Select Stylist [PERSON_NAME] Sunny" at bounding box center [133, 241] width 58 height 14
select select "59553"
click at [104, 234] on select "Select Stylist [PERSON_NAME] Sunny" at bounding box center [133, 241] width 58 height 14
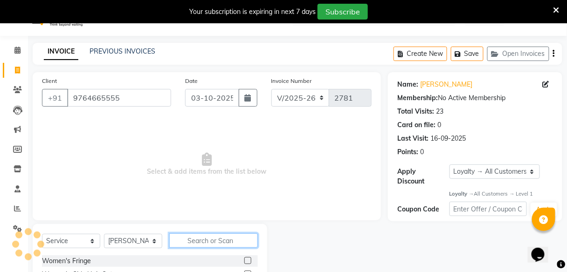
click at [193, 243] on input "text" at bounding box center [213, 241] width 89 height 14
type input "h"
click at [200, 243] on input "text" at bounding box center [213, 241] width 89 height 14
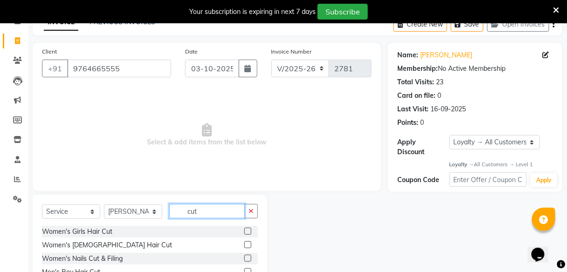
scroll to position [98, 0]
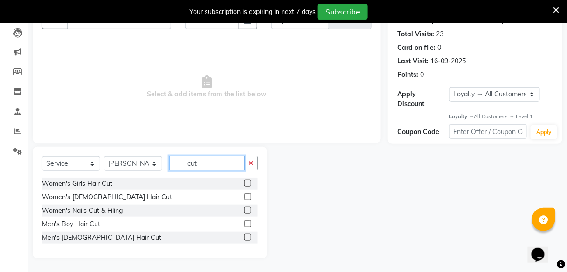
type input "cut"
click at [247, 234] on label at bounding box center [247, 237] width 7 height 7
click at [247, 235] on input "checkbox" at bounding box center [247, 238] width 6 height 6
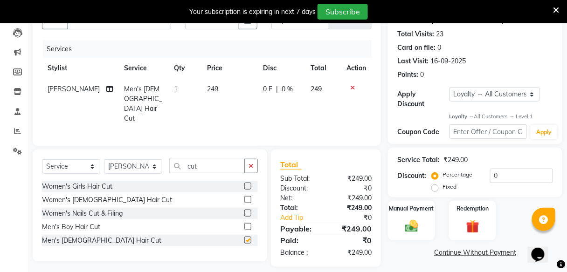
checkbox input "false"
click at [252, 163] on icon "button" at bounding box center [251, 166] width 5 height 7
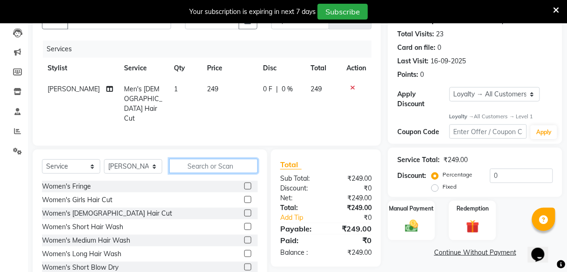
click at [252, 159] on input "text" at bounding box center [213, 166] width 89 height 14
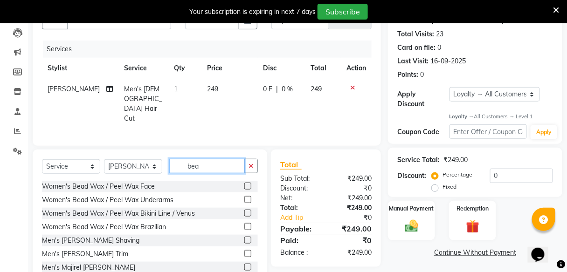
type input "bea"
click at [244, 250] on label at bounding box center [247, 253] width 7 height 7
click at [244, 251] on input "checkbox" at bounding box center [247, 254] width 6 height 6
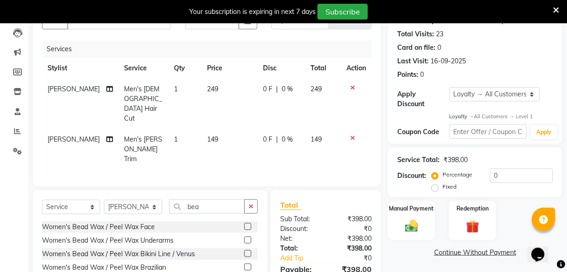
checkbox input "false"
click at [263, 89] on span "0 F" at bounding box center [267, 89] width 9 height 10
select select "59553"
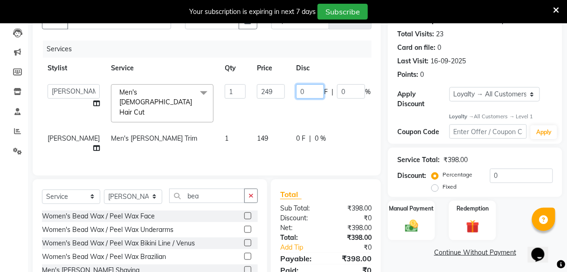
click at [296, 91] on input "0" at bounding box center [310, 91] width 28 height 14
type input "49"
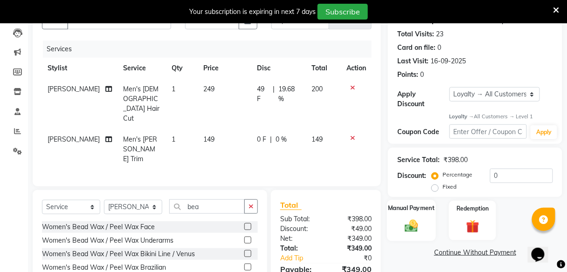
click at [414, 219] on img at bounding box center [412, 227] width 22 height 16
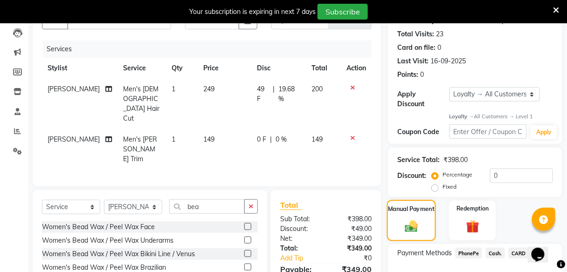
scroll to position [159, 0]
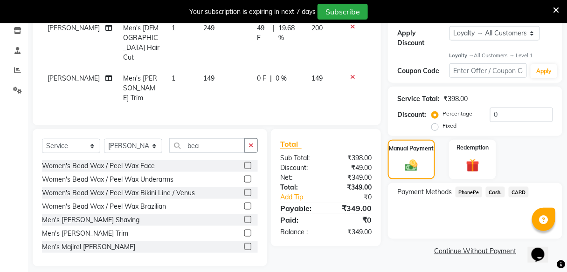
click at [473, 191] on span "PhonePe" at bounding box center [469, 192] width 27 height 11
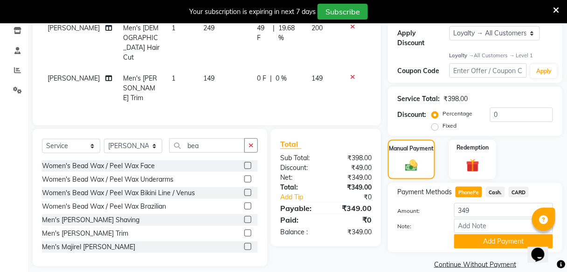
scroll to position [172, 0]
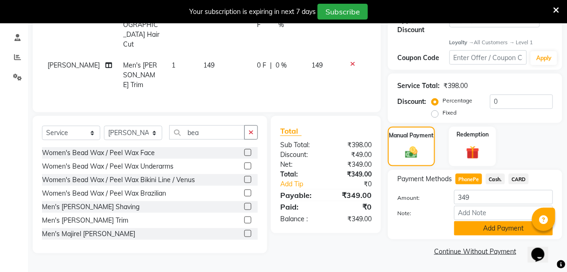
click at [462, 231] on button "Add Payment" at bounding box center [503, 229] width 99 height 14
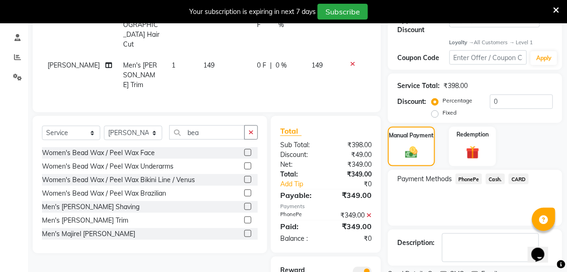
scroll to position [211, 0]
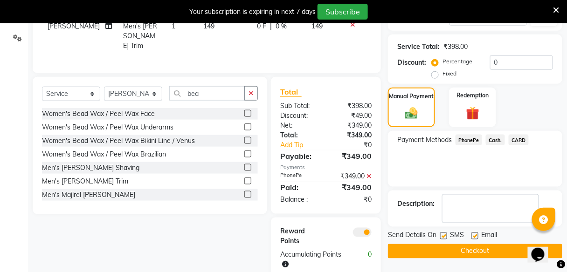
click at [442, 251] on button "Checkout" at bounding box center [475, 251] width 174 height 14
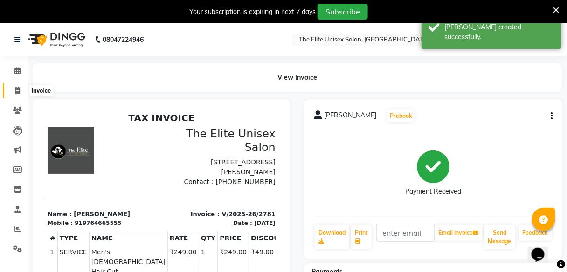
click at [18, 89] on icon at bounding box center [17, 90] width 5 height 7
select select "service"
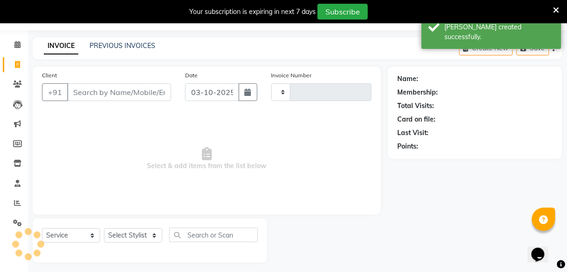
type input "2782"
select select "7086"
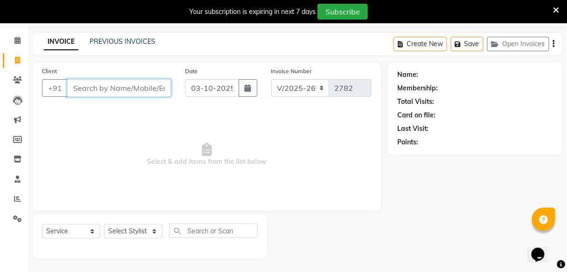
click at [138, 80] on input "Client" at bounding box center [119, 88] width 104 height 18
click at [139, 88] on input "Client" at bounding box center [119, 88] width 104 height 18
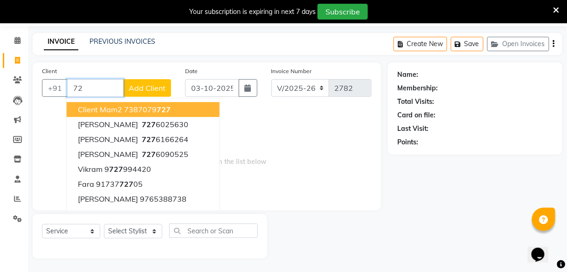
type input "7"
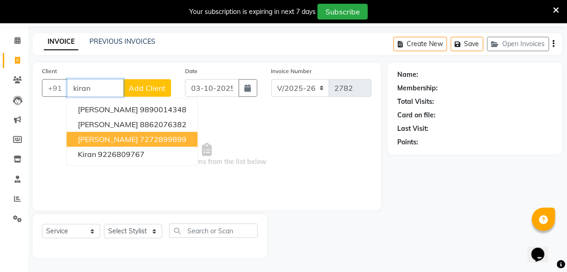
click at [140, 142] on ngb-highlight "7272899899" at bounding box center [163, 139] width 47 height 9
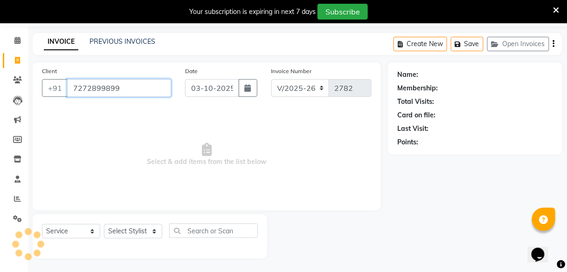
type input "7272899899"
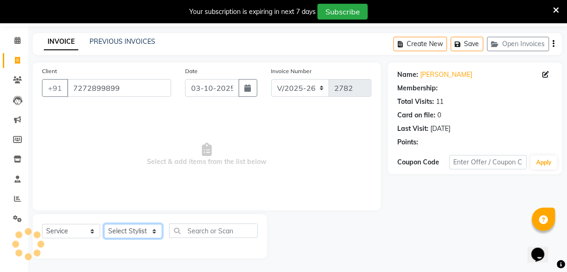
select select "1: Object"
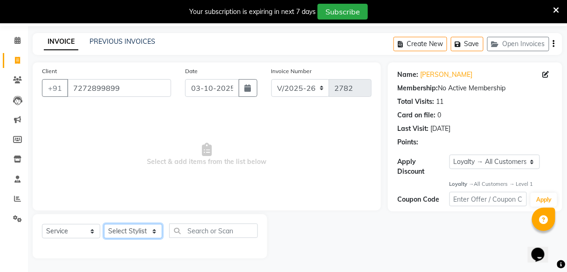
click at [151, 229] on select "Select Stylist [PERSON_NAME] Sunny" at bounding box center [133, 231] width 58 height 14
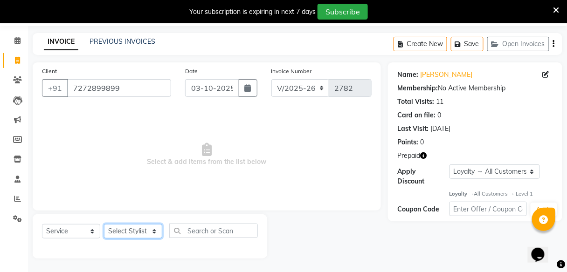
select select "59551"
click at [104, 224] on select "Select Stylist [PERSON_NAME] Sunny" at bounding box center [133, 231] width 58 height 14
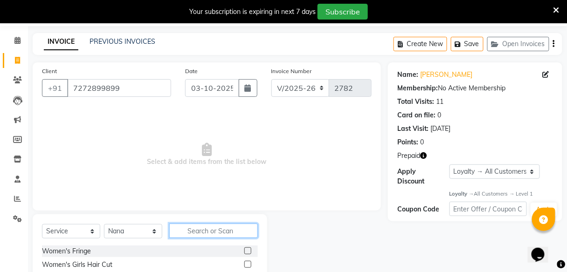
click at [201, 234] on input "text" at bounding box center [213, 231] width 89 height 14
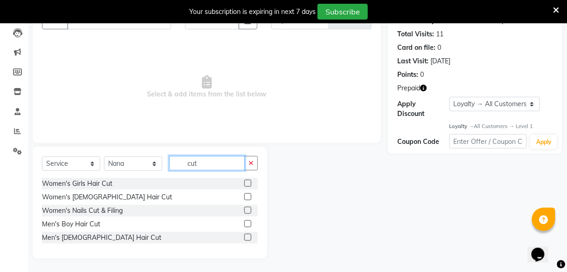
type input "cut"
click at [247, 241] on div at bounding box center [247, 239] width 6 height 10
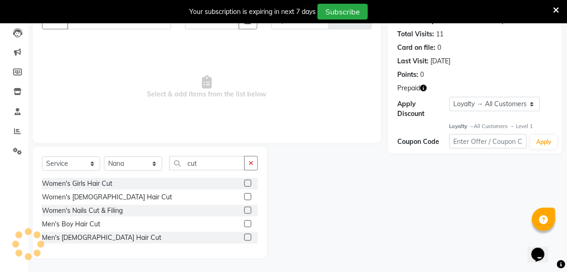
click at [249, 236] on label at bounding box center [247, 237] width 7 height 7
click at [249, 236] on input "checkbox" at bounding box center [247, 238] width 6 height 6
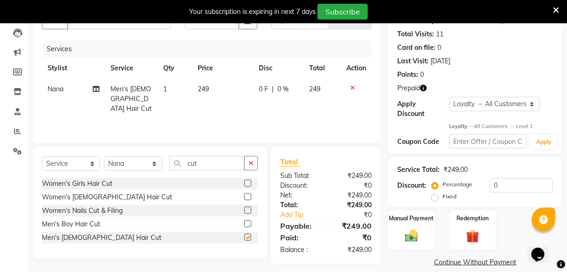
checkbox input "false"
click at [254, 163] on button "button" at bounding box center [251, 163] width 14 height 14
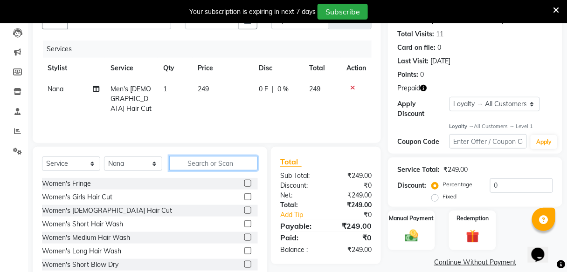
click at [245, 163] on input "text" at bounding box center [213, 163] width 89 height 14
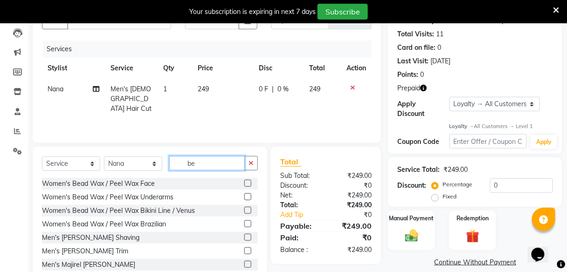
scroll to position [124, 0]
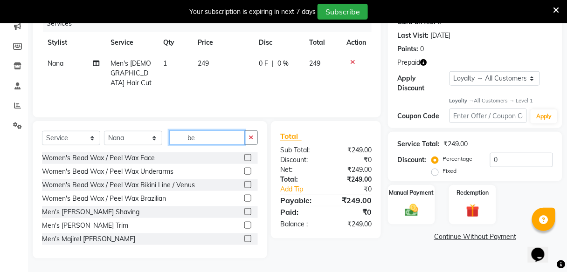
type input "be"
click at [244, 211] on label at bounding box center [247, 211] width 7 height 7
click at [244, 211] on input "checkbox" at bounding box center [247, 212] width 6 height 6
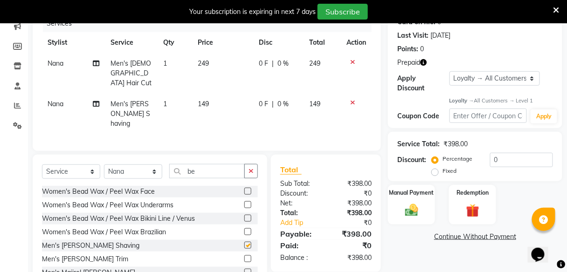
checkbox input "false"
click at [286, 61] on span "0 %" at bounding box center [282, 64] width 11 height 10
select select "59551"
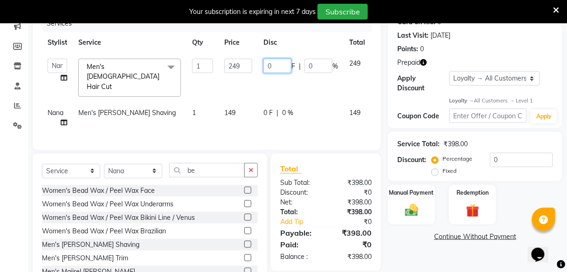
click at [283, 62] on input "0" at bounding box center [277, 66] width 28 height 14
type input "49"
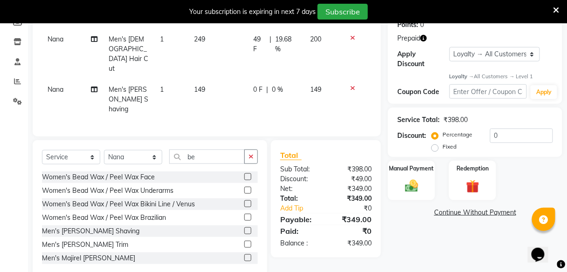
scroll to position [143, 0]
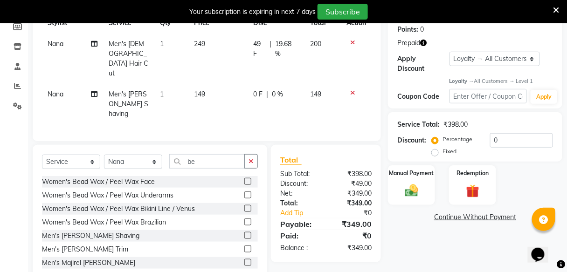
click at [437, 258] on main "INVOICE PREVIOUS INVOICES Create New Save Open Invoices Client [PHONE_NUMBER] D…" at bounding box center [297, 108] width 539 height 376
click at [427, 191] on div "Manual Payment" at bounding box center [411, 185] width 49 height 41
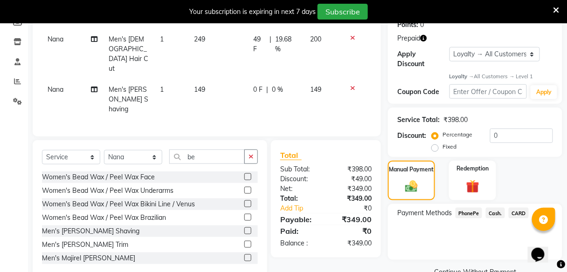
click at [473, 213] on span "PhonePe" at bounding box center [469, 213] width 27 height 11
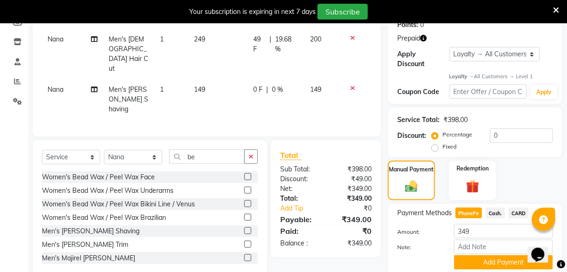
scroll to position [182, 0]
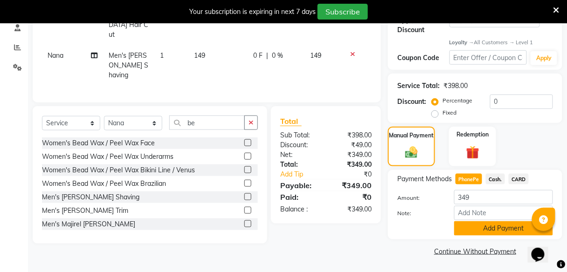
click at [488, 235] on button "Add Payment" at bounding box center [503, 229] width 99 height 14
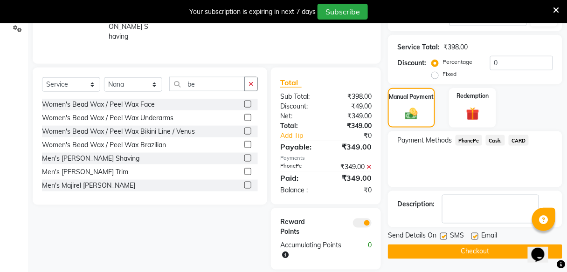
scroll to position [220, 0]
click at [489, 250] on button "Checkout" at bounding box center [475, 252] width 174 height 14
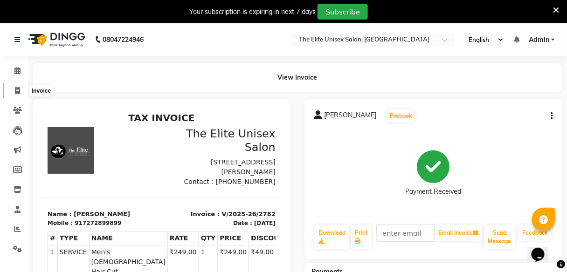
click at [16, 91] on icon at bounding box center [17, 90] width 5 height 7
select select "service"
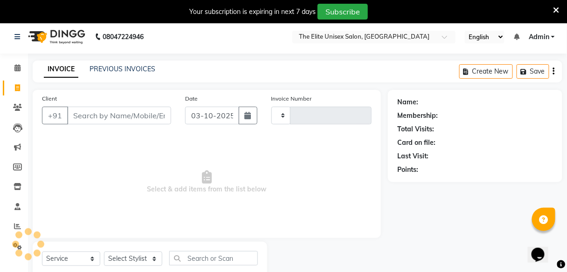
type input "2783"
select select "7086"
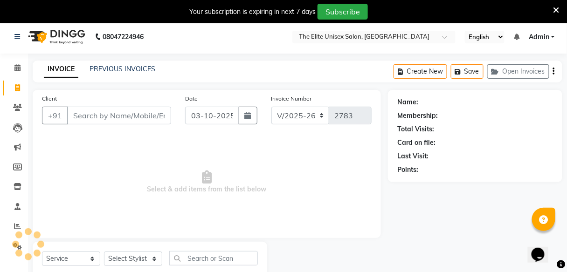
scroll to position [30, 0]
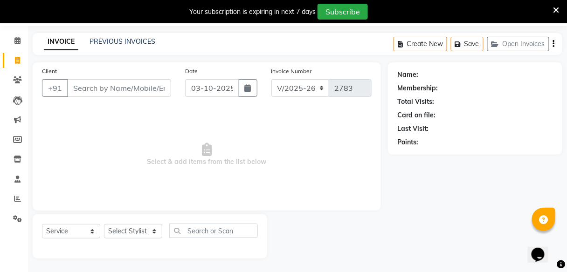
click at [88, 93] on input "Client" at bounding box center [119, 88] width 104 height 18
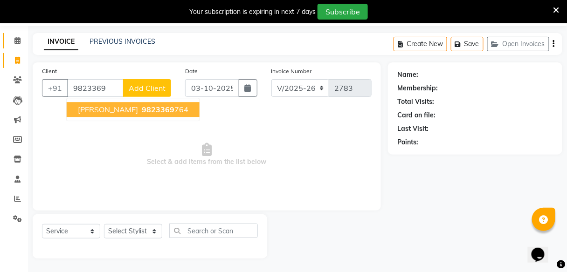
type input "9823369"
click at [17, 35] on link "Calendar" at bounding box center [14, 40] width 22 height 15
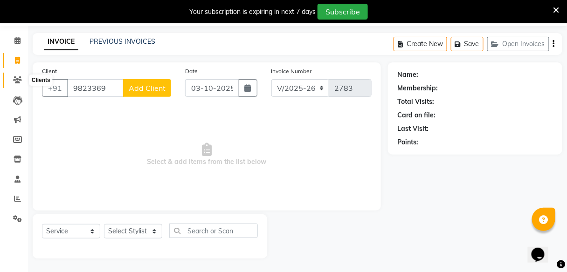
click at [18, 82] on icon at bounding box center [17, 79] width 9 height 7
click at [16, 36] on span at bounding box center [17, 40] width 16 height 11
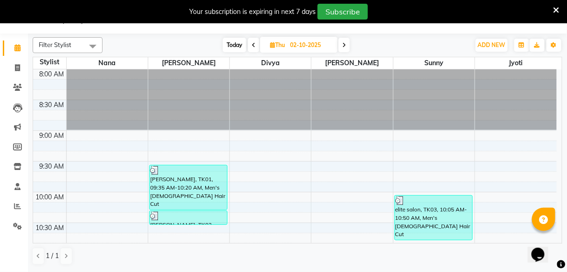
click at [346, 40] on span at bounding box center [344, 45] width 11 height 14
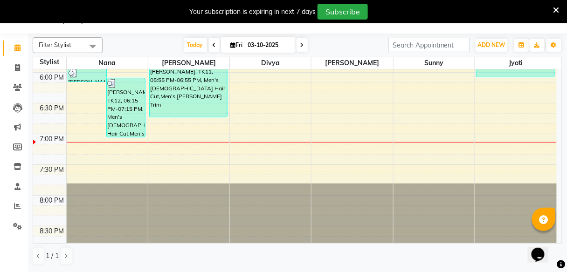
scroll to position [505, 0]
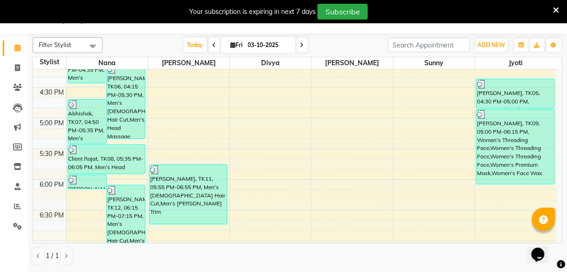
click at [300, 46] on icon at bounding box center [302, 45] width 4 height 6
type input "04-10-2025"
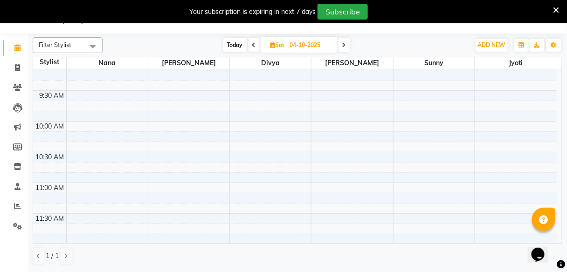
scroll to position [0, 0]
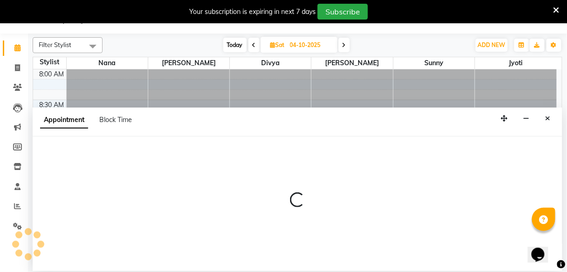
select select "59551"
select select "570"
select select "tentative"
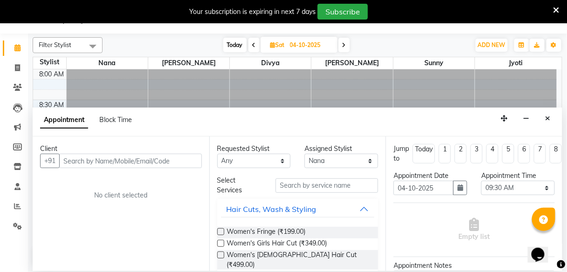
scroll to position [22, 0]
click at [488, 188] on select "Select 09:00 AM 09:15 AM 09:30 AM 09:45 AM 10:00 AM 10:15 AM 10:30 AM 10:45 AM …" at bounding box center [518, 188] width 74 height 14
select select "690"
click at [481, 181] on select "Select 09:00 AM 09:15 AM 09:30 AM 09:45 AM 10:00 AM 10:15 AM 10:30 AM 10:45 AM …" at bounding box center [518, 188] width 74 height 14
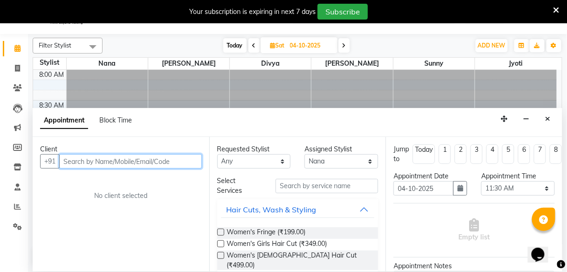
click at [98, 163] on input "text" at bounding box center [130, 161] width 143 height 14
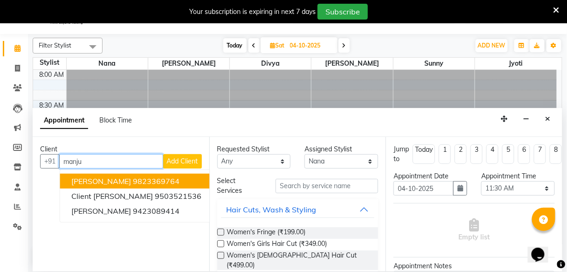
click at [111, 180] on span "[PERSON_NAME]" at bounding box center [101, 181] width 60 height 9
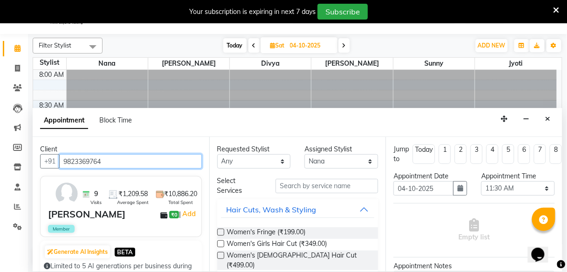
type input "9823369764"
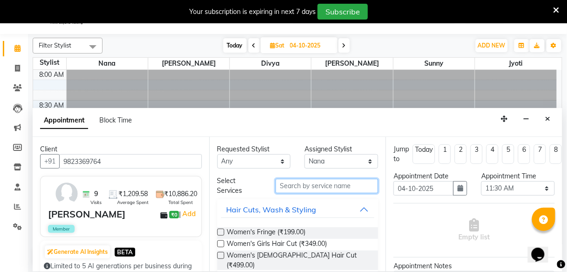
click at [300, 186] on input "text" at bounding box center [327, 186] width 103 height 14
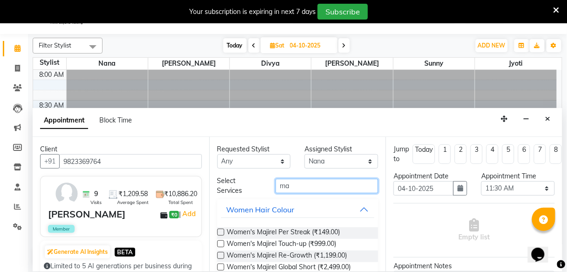
type input "m"
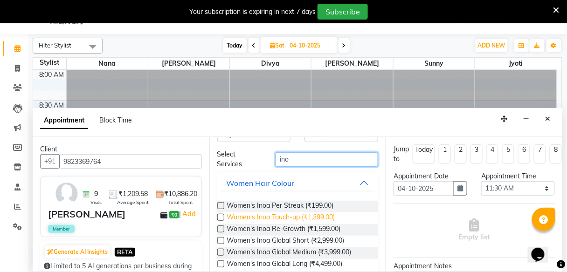
type input "ino"
click at [304, 219] on span "Women's Inoa Touch-up (₹1,399.00)" at bounding box center [281, 219] width 108 height 12
checkbox input "false"
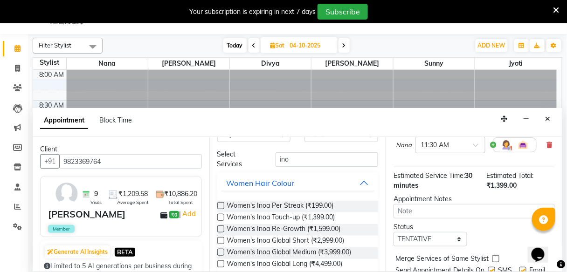
scroll to position [133, 0]
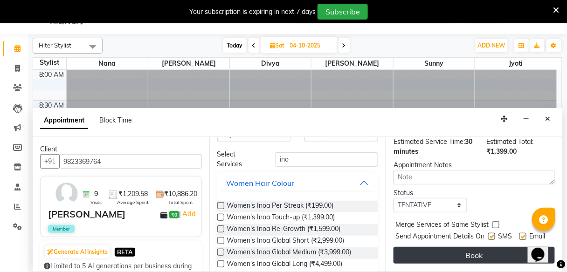
click at [464, 251] on button "Book" at bounding box center [474, 255] width 161 height 17
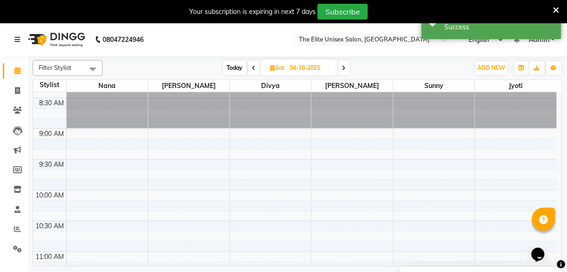
scroll to position [0, 0]
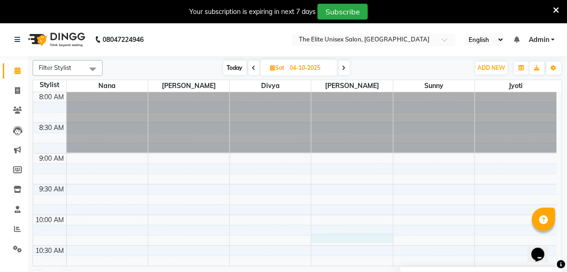
select select "78561"
select select "tentative"
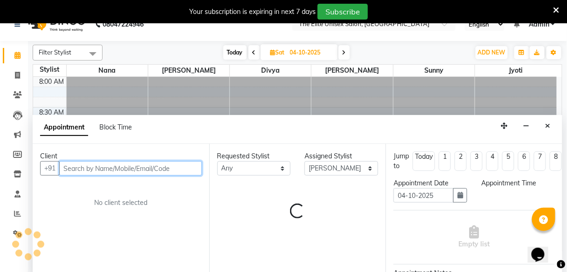
select select "615"
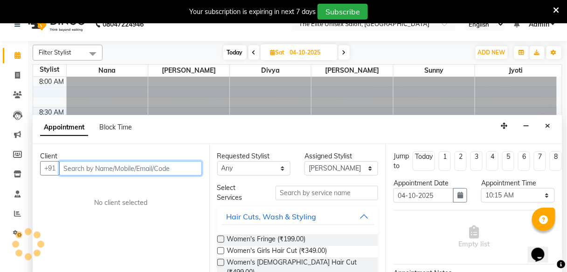
scroll to position [23, 0]
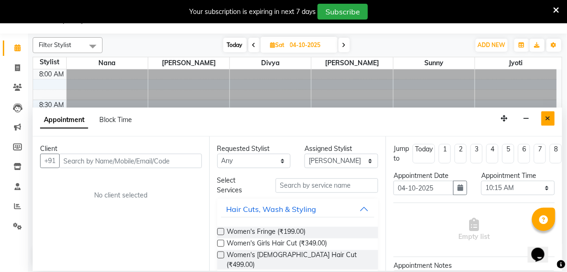
click at [549, 115] on icon "Close" at bounding box center [548, 118] width 5 height 7
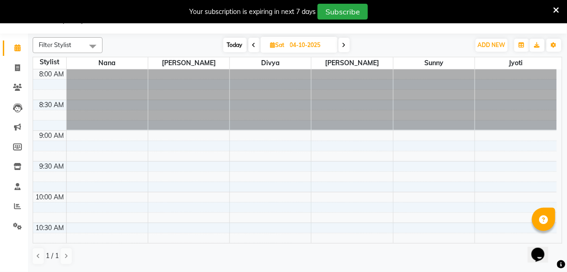
drag, startPoint x: 547, startPoint y: 112, endPoint x: 398, endPoint y: 126, distance: 149.4
drag, startPoint x: 394, startPoint y: 69, endPoint x: 316, endPoint y: 125, distance: 96.2
drag, startPoint x: 346, startPoint y: 109, endPoint x: 385, endPoint y: 104, distance: 39.4
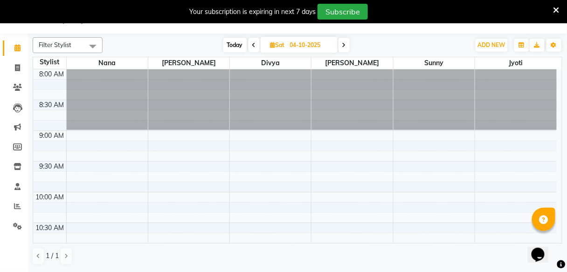
click at [385, 104] on div at bounding box center [352, 99] width 81 height 61
drag, startPoint x: 384, startPoint y: 95, endPoint x: 376, endPoint y: 104, distance: 11.9
click at [376, 104] on div at bounding box center [352, 99] width 81 height 61
drag, startPoint x: 376, startPoint y: 104, endPoint x: 360, endPoint y: 110, distance: 16.5
click at [360, 110] on div at bounding box center [352, 99] width 81 height 61
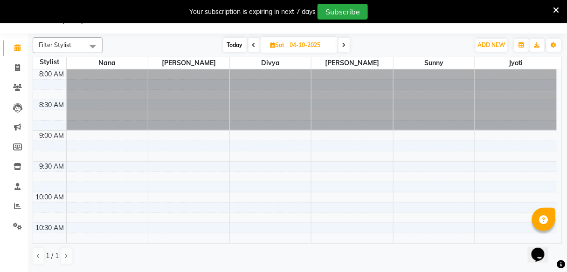
drag, startPoint x: 207, startPoint y: 93, endPoint x: 545, endPoint y: 85, distance: 338.2
drag, startPoint x: 545, startPoint y: 85, endPoint x: 0, endPoint y: 90, distance: 545.2
click at [0, 90] on app-home "08047224946 Select Location × The Elite Unisex Salon, Mundhwa English ENGLISH E…" at bounding box center [283, 135] width 567 height 271
drag, startPoint x: 98, startPoint y: 89, endPoint x: 572, endPoint y: 96, distance: 473.4
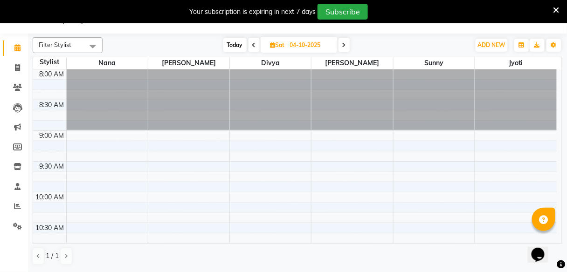
click at [567, 96] on html "08047224946 Select Location × The Elite Unisex Salon, Mundhwa English ENGLISH E…" at bounding box center [283, 113] width 567 height 272
drag, startPoint x: 544, startPoint y: 94, endPoint x: 81, endPoint y: 100, distance: 462.6
drag, startPoint x: 81, startPoint y: 100, endPoint x: 429, endPoint y: 101, distance: 347.9
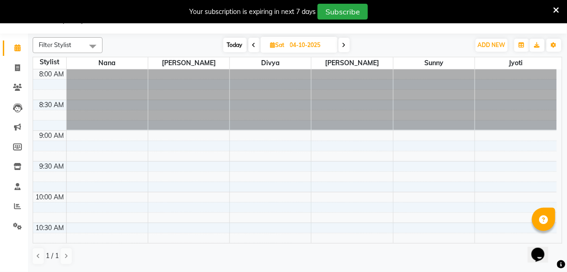
drag, startPoint x: 429, startPoint y: 101, endPoint x: 572, endPoint y: 99, distance: 143.2
click at [567, 99] on html "08047224946 Select Location × The Elite Unisex Salon, Mundhwa English ENGLISH E…" at bounding box center [283, 113] width 567 height 272
drag, startPoint x: 268, startPoint y: 96, endPoint x: 573, endPoint y: 92, distance: 304.5
click at [567, 92] on html "08047224946 Select Location × The Elite Unisex Salon, Mundhwa English ENGLISH E…" at bounding box center [283, 113] width 567 height 272
drag, startPoint x: 175, startPoint y: 94, endPoint x: 36, endPoint y: 99, distance: 138.6
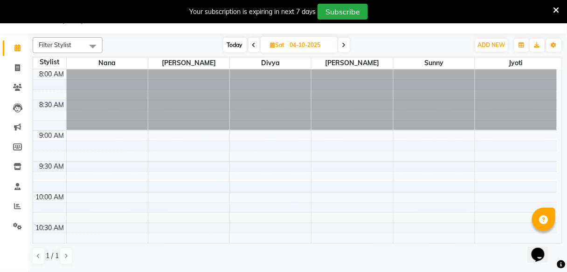
drag, startPoint x: 336, startPoint y: 92, endPoint x: 513, endPoint y: 89, distance: 176.8
click at [13, 71] on span at bounding box center [17, 68] width 16 height 11
select select "7086"
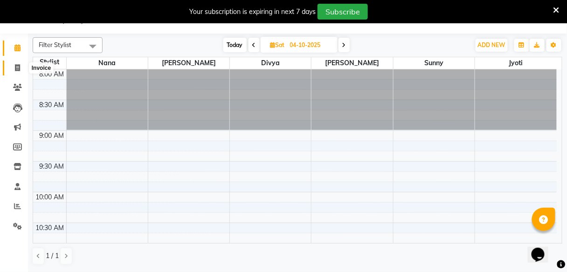
select select "service"
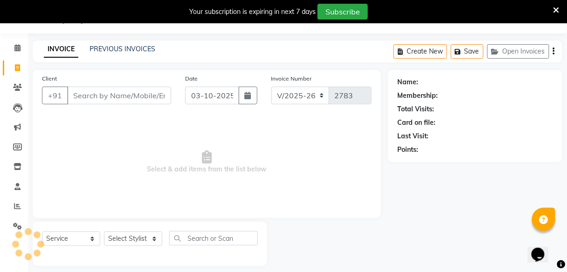
click at [109, 100] on input "Client" at bounding box center [119, 96] width 104 height 18
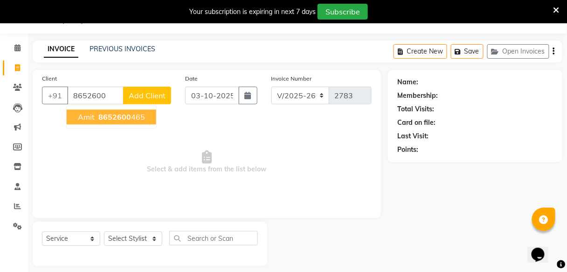
click at [138, 118] on ngb-highlight "8652600 465" at bounding box center [121, 116] width 48 height 9
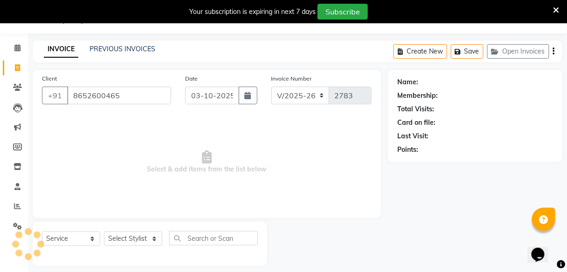
type input "8652600465"
select select "1: Object"
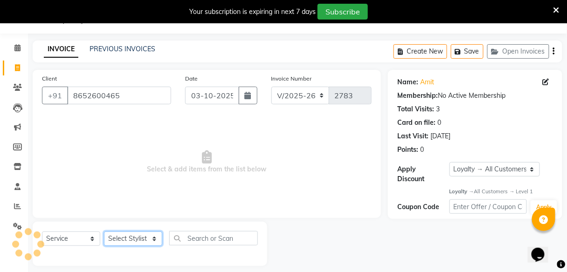
click at [133, 238] on select "Select Stylist [PERSON_NAME] Sunny" at bounding box center [133, 239] width 58 height 14
select select "59553"
click at [104, 232] on select "Select Stylist [PERSON_NAME] Sunny" at bounding box center [133, 239] width 58 height 14
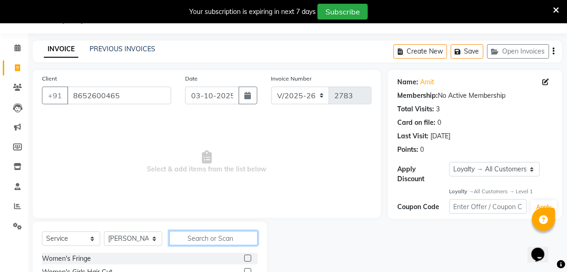
click at [205, 243] on input "text" at bounding box center [213, 238] width 89 height 14
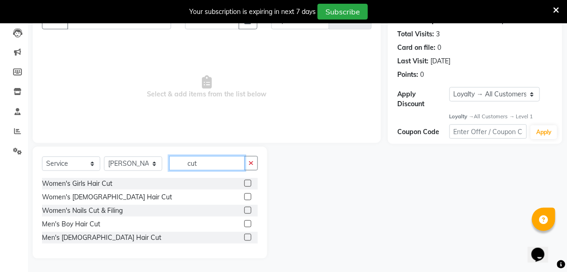
type input "cut"
click at [247, 236] on label at bounding box center [247, 237] width 7 height 7
click at [247, 236] on input "checkbox" at bounding box center [247, 238] width 6 height 6
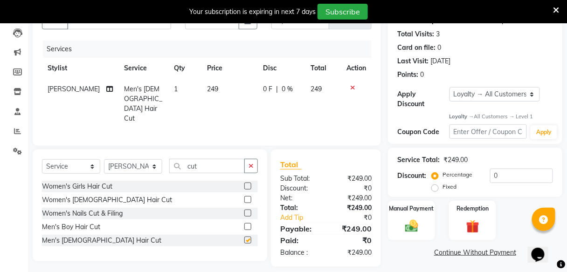
checkbox input "false"
drag, startPoint x: 494, startPoint y: 90, endPoint x: 488, endPoint y: 105, distance: 15.5
click at [488, 105] on div "Apply Discount Select Loyalty → All Customers → Level 1" at bounding box center [475, 98] width 156 height 22
select select "0:"
click at [450, 87] on select "Select Loyalty → All Customers → Level 1" at bounding box center [495, 94] width 91 height 14
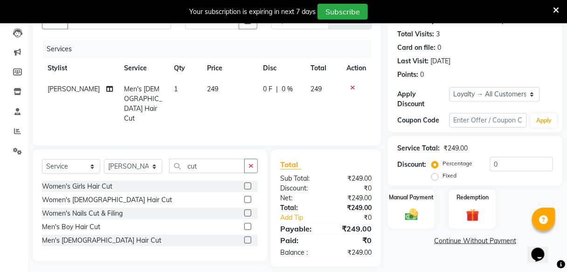
click at [269, 85] on div "0 F | 0 %" at bounding box center [281, 89] width 36 height 10
select select "59553"
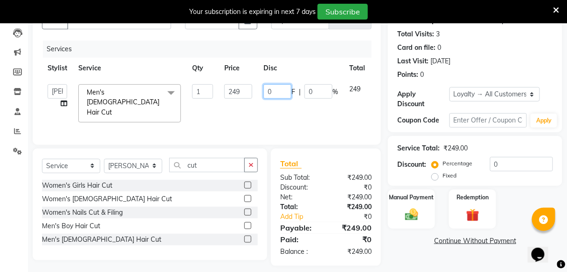
click at [274, 88] on input "0" at bounding box center [277, 91] width 28 height 14
type input "49"
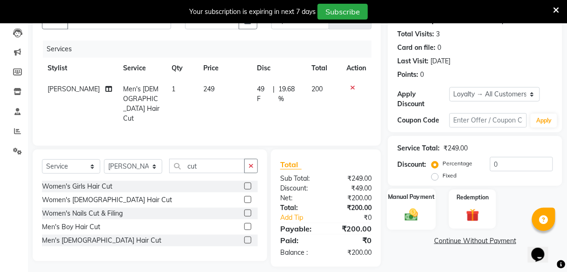
click at [426, 201] on div "Manual Payment" at bounding box center [411, 209] width 49 height 41
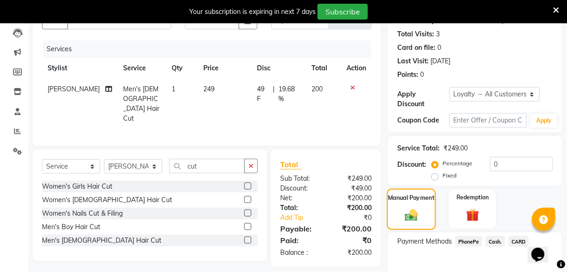
scroll to position [147, 0]
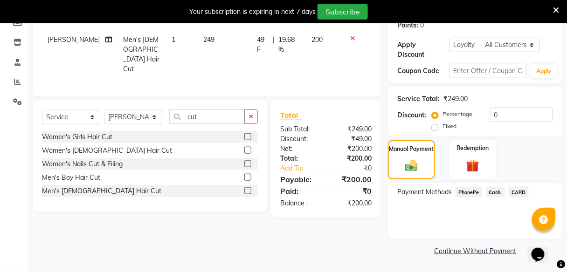
click at [476, 192] on span "PhonePe" at bounding box center [469, 192] width 27 height 11
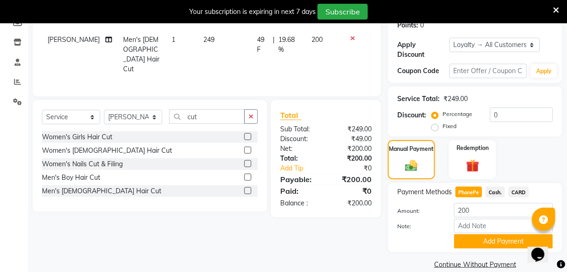
scroll to position [160, 0]
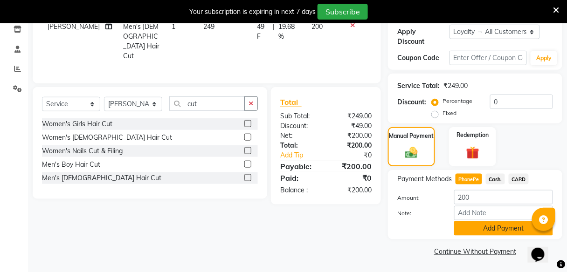
click at [491, 229] on button "Add Payment" at bounding box center [503, 229] width 99 height 14
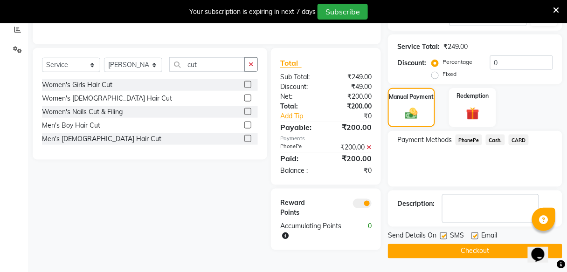
scroll to position [198, 0]
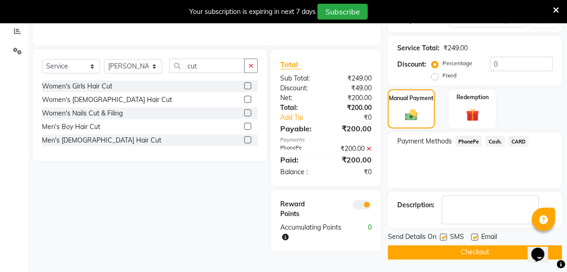
click at [491, 254] on button "Checkout" at bounding box center [475, 253] width 174 height 14
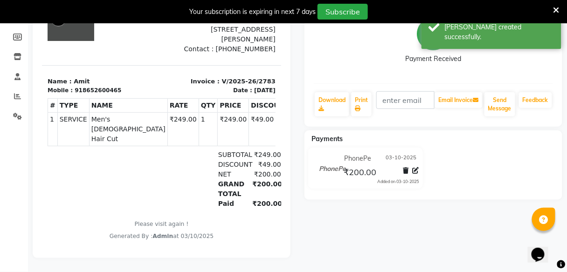
click at [558, 7] on icon at bounding box center [557, 10] width 6 height 8
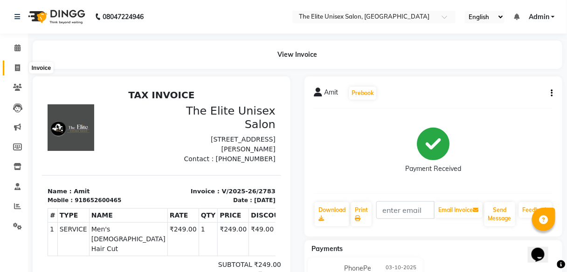
click at [11, 66] on span at bounding box center [17, 68] width 16 height 11
select select "service"
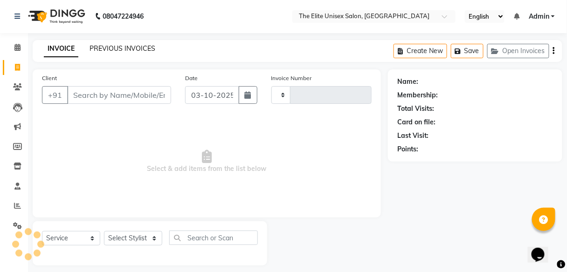
scroll to position [7, 0]
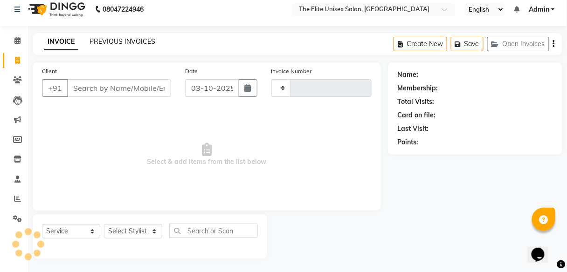
click at [103, 44] on link "PREVIOUS INVOICES" at bounding box center [123, 41] width 66 height 8
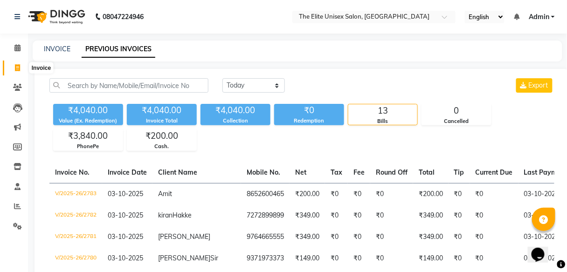
click at [16, 64] on icon at bounding box center [17, 67] width 5 height 7
select select "service"
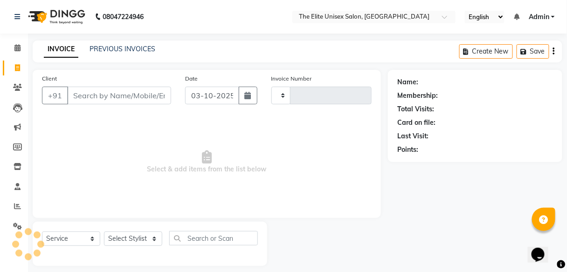
type input "2784"
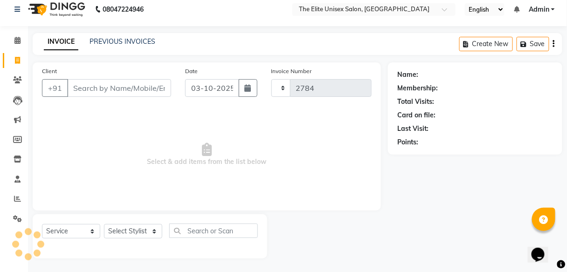
select select "7086"
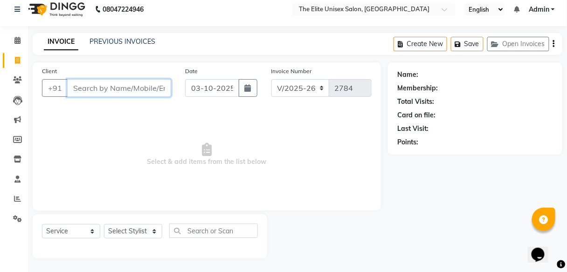
click at [93, 89] on input "Client" at bounding box center [119, 88] width 104 height 18
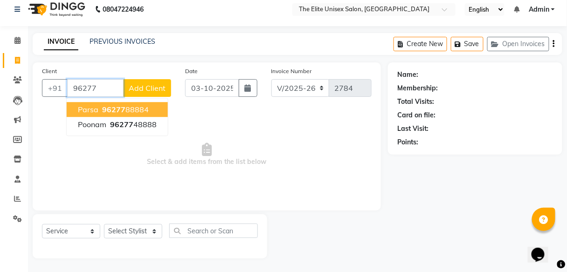
click at [132, 107] on ngb-highlight "96277 88884" at bounding box center [124, 109] width 48 height 9
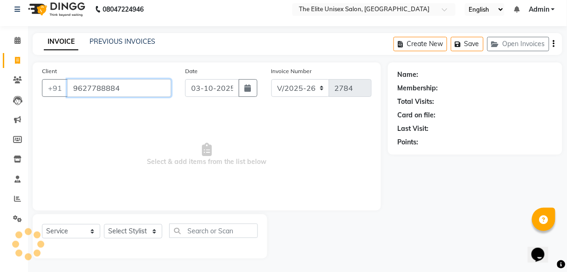
type input "9627788884"
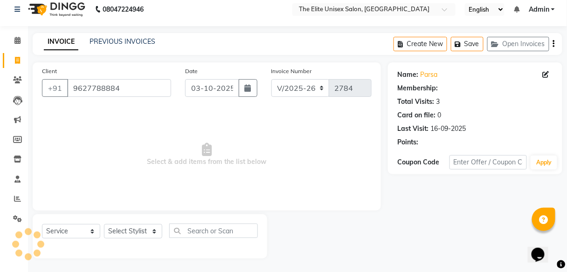
select select "1: Object"
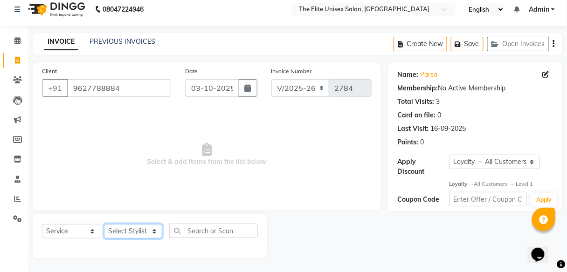
click at [127, 230] on select "Select Stylist [PERSON_NAME] Sunny" at bounding box center [133, 231] width 58 height 14
select select "59551"
click at [104, 224] on select "Select Stylist [PERSON_NAME] Sunny" at bounding box center [133, 231] width 58 height 14
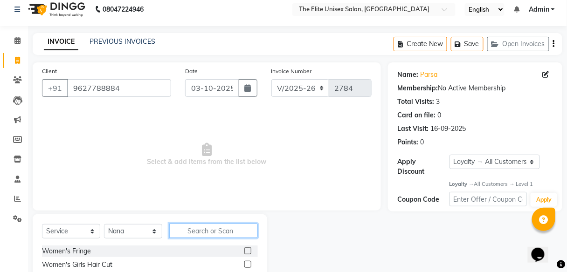
click at [212, 231] on input "text" at bounding box center [213, 231] width 89 height 14
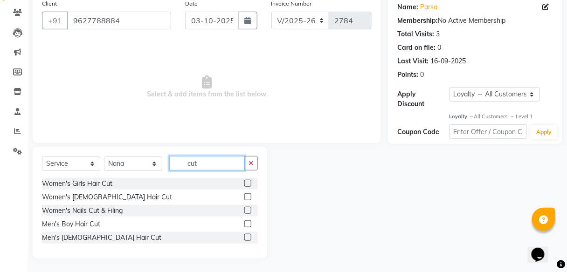
type input "cut"
click at [249, 235] on label at bounding box center [247, 237] width 7 height 7
click at [249, 235] on input "checkbox" at bounding box center [247, 238] width 6 height 6
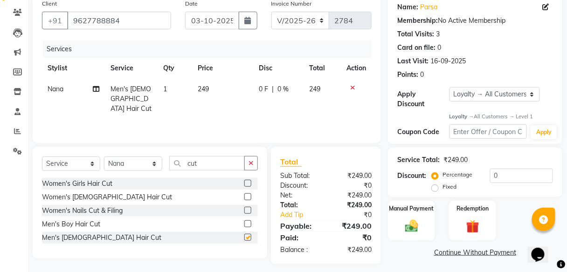
checkbox input "false"
click at [251, 160] on icon "button" at bounding box center [251, 163] width 5 height 7
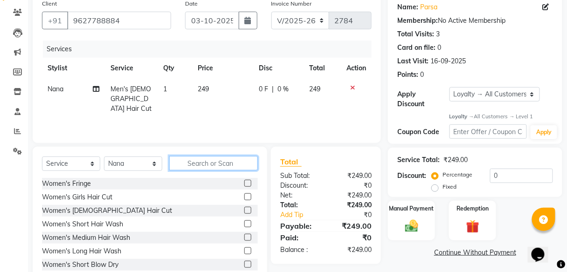
click at [188, 161] on input "text" at bounding box center [213, 163] width 89 height 14
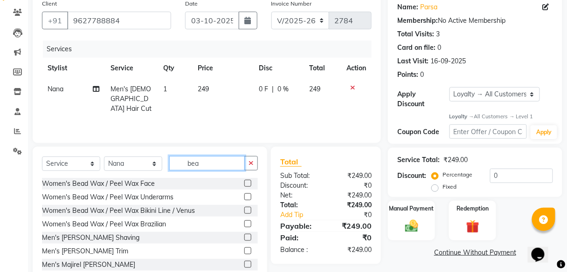
type input "bea"
click at [244, 249] on label at bounding box center [247, 251] width 7 height 7
click at [244, 249] on input "checkbox" at bounding box center [247, 252] width 6 height 6
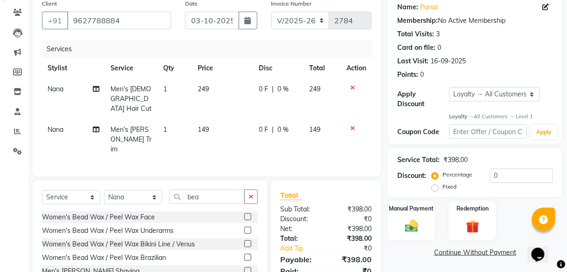
checkbox input "false"
click at [262, 87] on span "0 F" at bounding box center [263, 89] width 9 height 10
select select "59551"
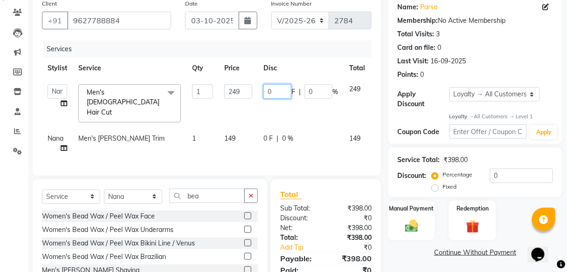
click at [273, 89] on input "0" at bounding box center [277, 91] width 28 height 14
type input "49"
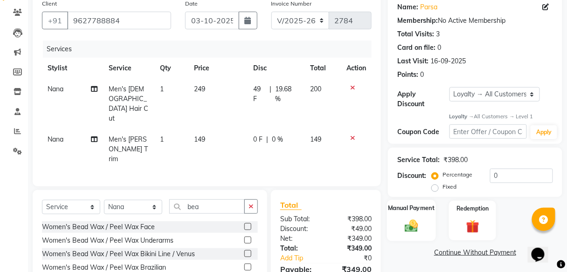
click at [399, 225] on div "Manual Payment" at bounding box center [411, 221] width 49 height 41
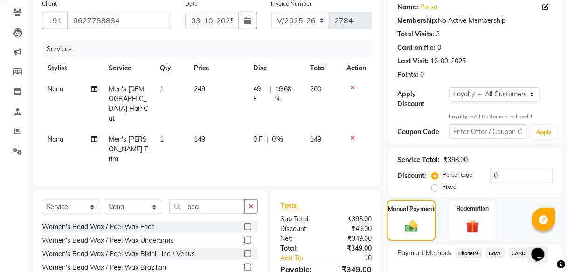
scroll to position [136, 0]
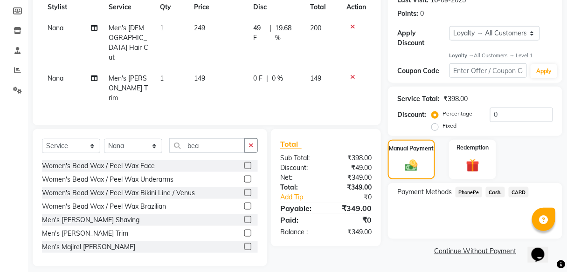
click at [491, 192] on span "Cash." at bounding box center [495, 192] width 19 height 11
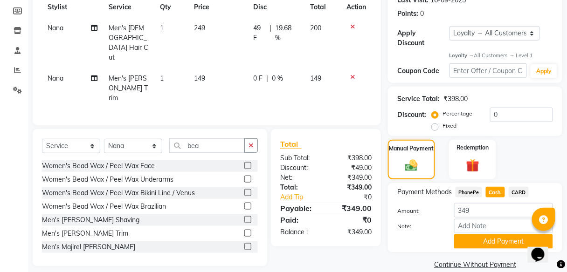
scroll to position [149, 0]
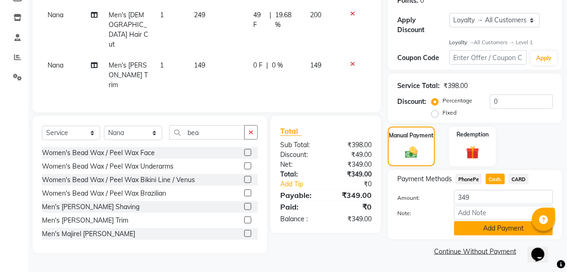
click at [485, 228] on button "Add Payment" at bounding box center [503, 229] width 99 height 14
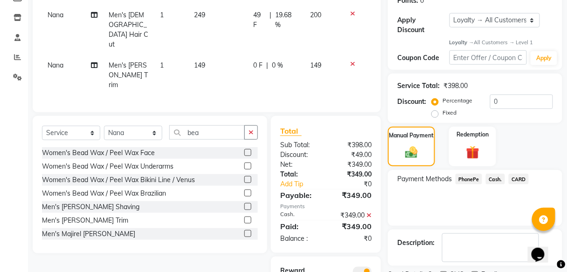
scroll to position [188, 0]
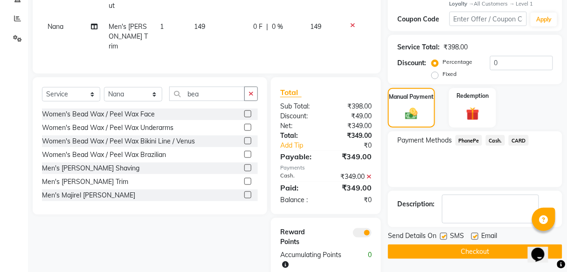
click at [468, 251] on button "Checkout" at bounding box center [475, 252] width 174 height 14
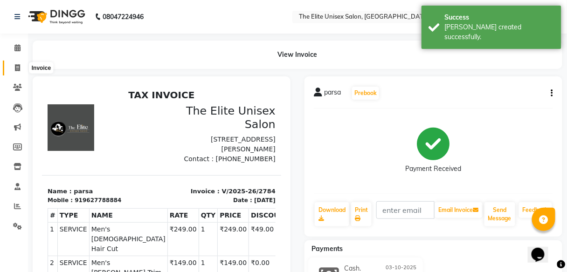
click at [18, 65] on icon at bounding box center [17, 67] width 5 height 7
select select "service"
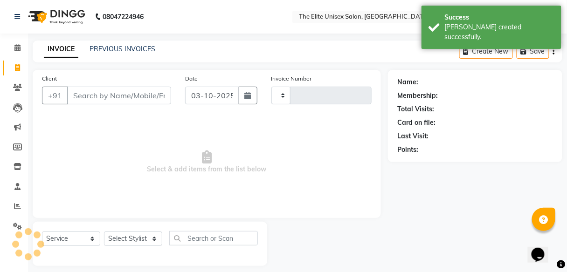
scroll to position [7, 0]
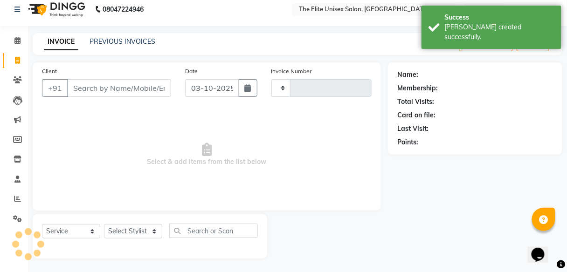
type input "2785"
select select "7086"
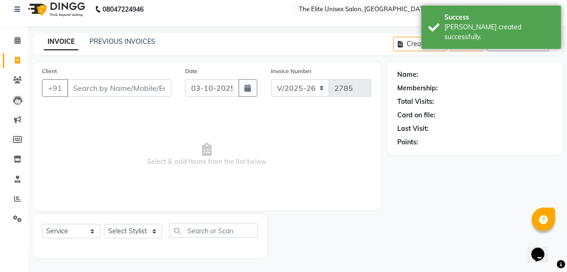
click at [113, 88] on input "Client" at bounding box center [119, 88] width 104 height 18
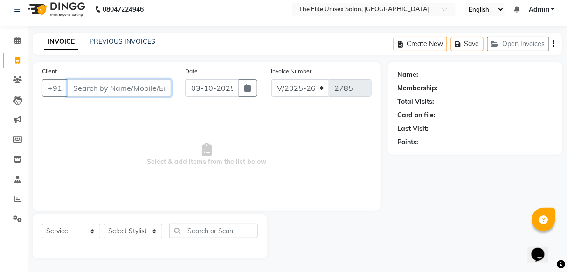
click at [109, 93] on input "Client" at bounding box center [119, 88] width 104 height 18
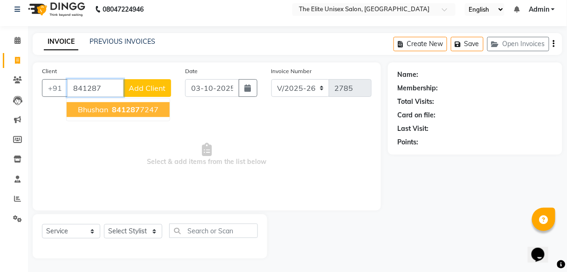
click at [146, 106] on ngb-highlight "841287 7247" at bounding box center [134, 109] width 48 height 9
type input "8412877247"
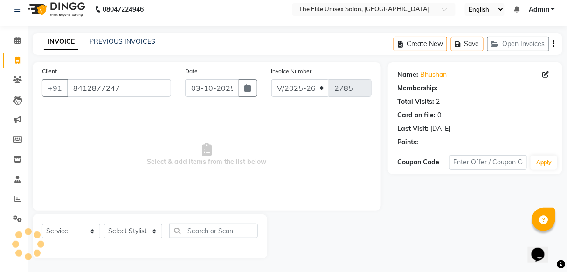
select select "1: Object"
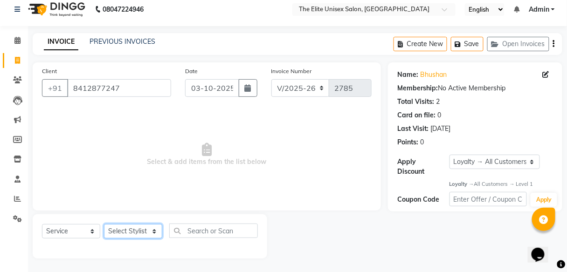
drag, startPoint x: 125, startPoint y: 230, endPoint x: 118, endPoint y: 197, distance: 33.7
click at [118, 197] on div "Client [PHONE_NUMBER] Date [DATE] Invoice Number V/2025 V/[PHONE_NUMBER] Select…" at bounding box center [207, 160] width 362 height 196
select select "59553"
click at [104, 224] on select "Select Stylist [PERSON_NAME] Sunny" at bounding box center [133, 231] width 58 height 14
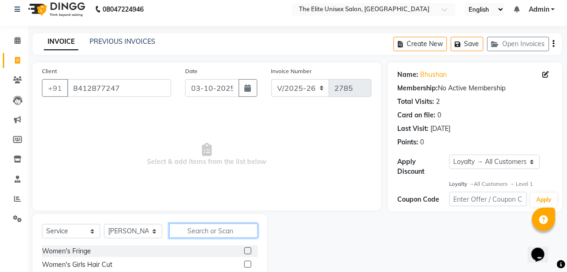
click at [193, 228] on input "text" at bounding box center [213, 231] width 89 height 14
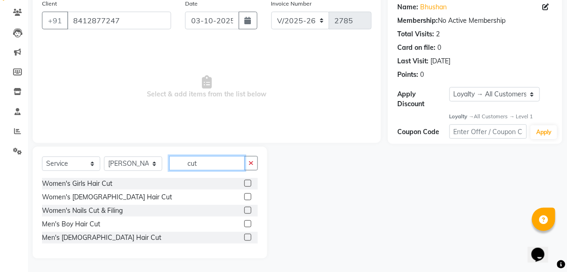
type input "cut"
click at [248, 235] on label at bounding box center [247, 237] width 7 height 7
click at [248, 235] on input "checkbox" at bounding box center [247, 238] width 6 height 6
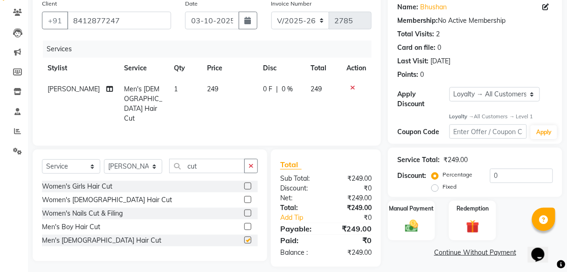
checkbox input "false"
click at [209, 159] on input "cut" at bounding box center [207, 166] width 76 height 14
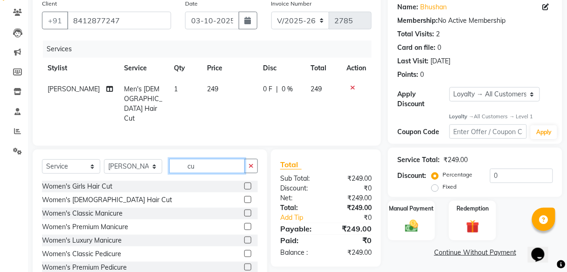
type input "c"
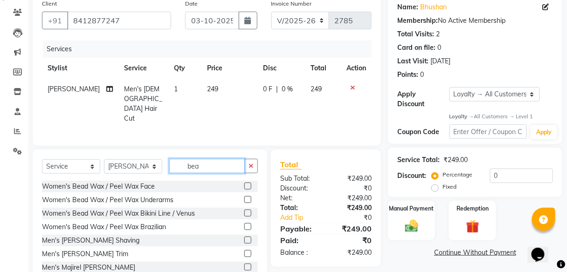
scroll to position [101, 0]
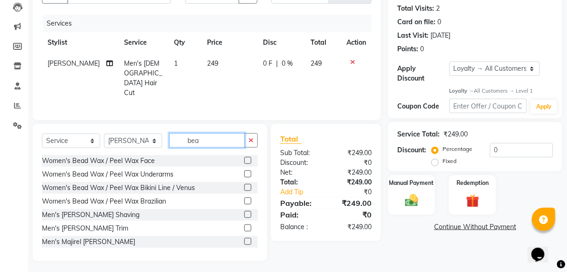
type input "bea"
click at [244, 225] on label at bounding box center [247, 228] width 7 height 7
click at [244, 226] on input "checkbox" at bounding box center [247, 229] width 6 height 6
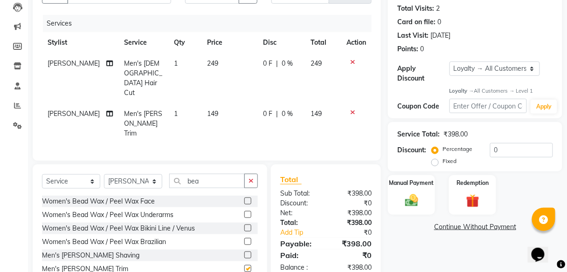
checkbox input "false"
drag, startPoint x: 496, startPoint y: 67, endPoint x: 492, endPoint y: 78, distance: 12.2
click at [492, 78] on div "Apply Discount Select Loyalty → All Customers → Level 1" at bounding box center [475, 73] width 156 height 22
select select "0:"
click at [450, 62] on select "Select Loyalty → All Customers → Level 1" at bounding box center [495, 69] width 91 height 14
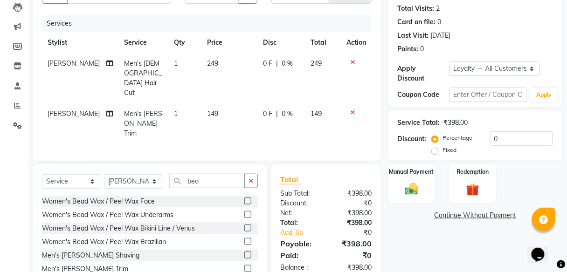
click at [266, 60] on span "0 F" at bounding box center [267, 64] width 9 height 10
select select "59553"
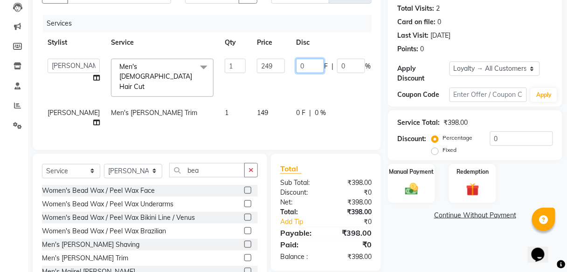
click at [296, 67] on input "0" at bounding box center [310, 66] width 28 height 14
type input "48"
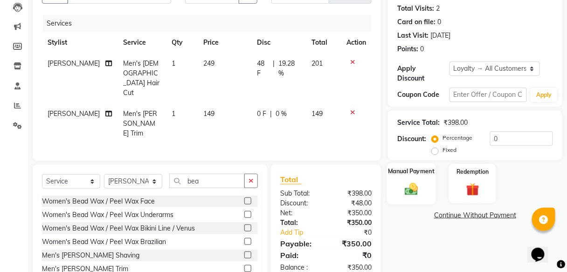
click at [415, 179] on div "Manual Payment" at bounding box center [411, 183] width 49 height 41
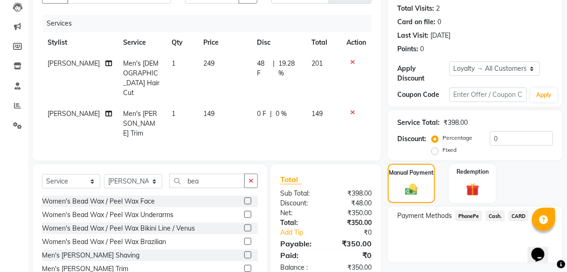
click at [472, 215] on span "PhonePe" at bounding box center [469, 216] width 27 height 11
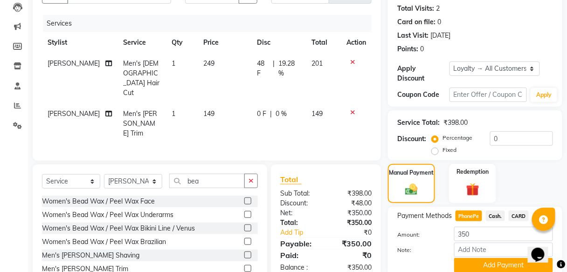
scroll to position [138, 0]
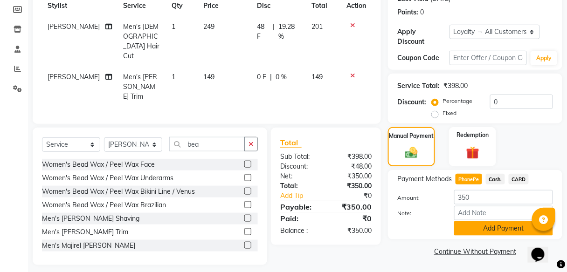
click at [491, 233] on button "Add Payment" at bounding box center [503, 229] width 99 height 14
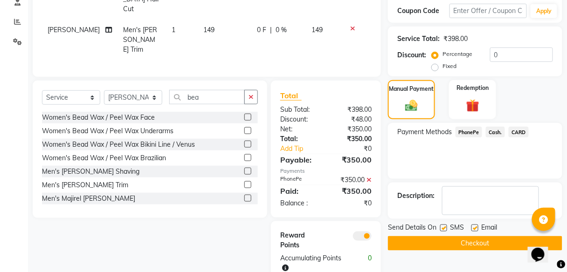
scroll to position [184, 0]
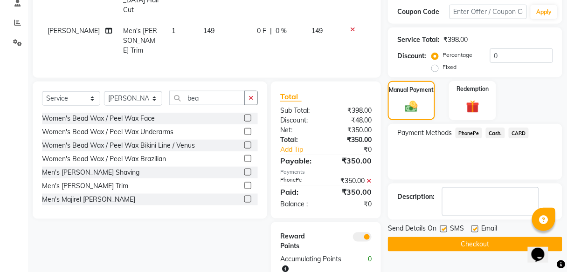
click at [491, 239] on button "Checkout" at bounding box center [475, 244] width 174 height 14
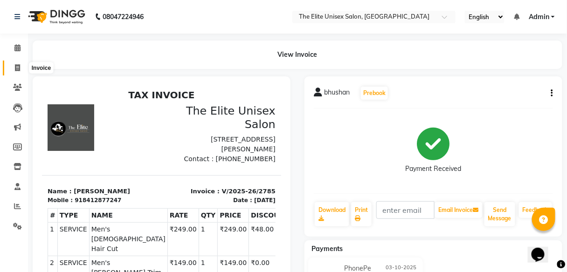
click at [10, 65] on span at bounding box center [17, 68] width 16 height 11
select select "service"
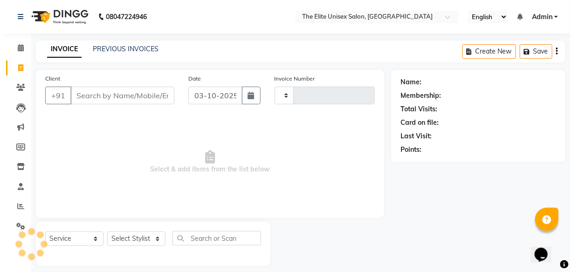
scroll to position [7, 0]
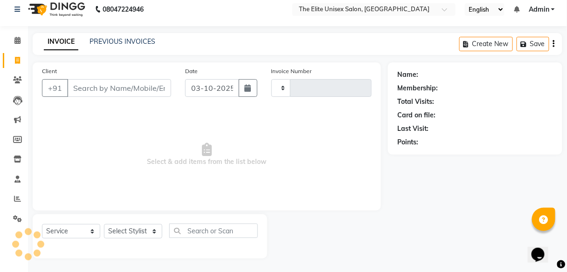
type input "2786"
select select "7086"
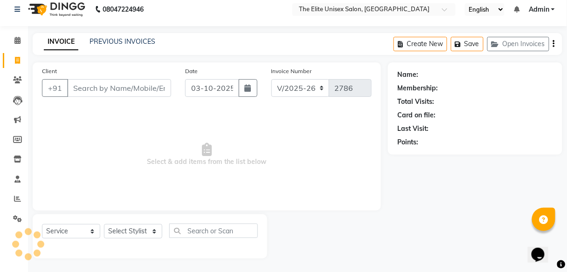
click at [97, 89] on input "Client" at bounding box center [119, 88] width 104 height 18
click at [133, 85] on input "Client" at bounding box center [119, 88] width 104 height 18
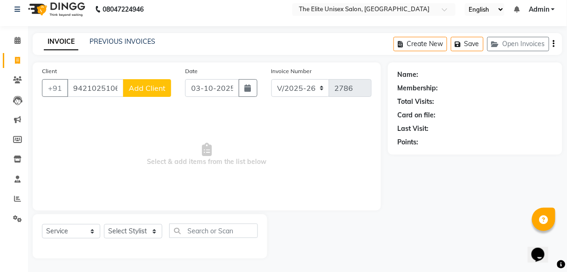
type input "9421025106"
click at [145, 88] on span "Add Client" at bounding box center [147, 87] width 37 height 9
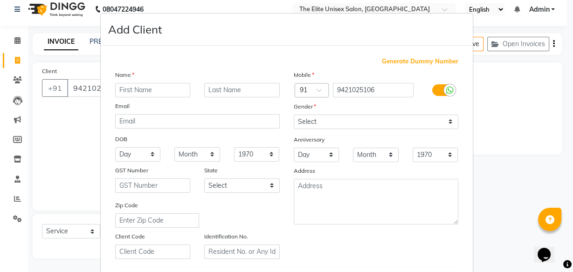
click at [133, 85] on input "text" at bounding box center [153, 90] width 76 height 14
type input "v"
type input "[PERSON_NAME]"
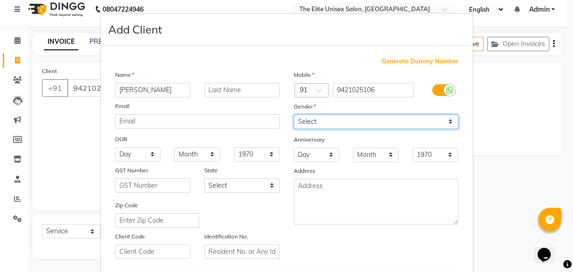
click at [357, 123] on select "Select [DEMOGRAPHIC_DATA] [DEMOGRAPHIC_DATA] Other Prefer Not To Say" at bounding box center [376, 122] width 165 height 14
select select "[DEMOGRAPHIC_DATA]"
click at [294, 115] on select "Select [DEMOGRAPHIC_DATA] [DEMOGRAPHIC_DATA] Other Prefer Not To Say" at bounding box center [376, 122] width 165 height 14
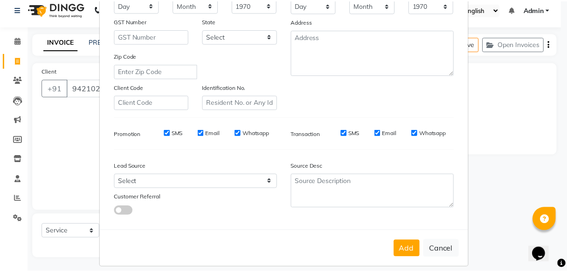
scroll to position [156, 0]
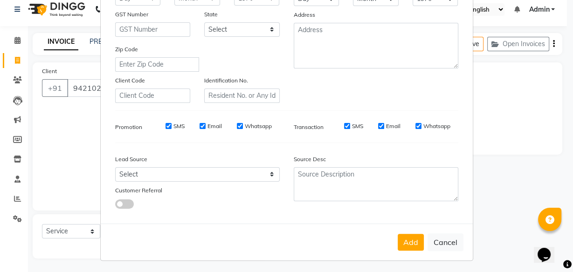
click at [420, 249] on div "Add Cancel" at bounding box center [287, 242] width 372 height 37
click at [418, 247] on button "Add" at bounding box center [411, 242] width 26 height 17
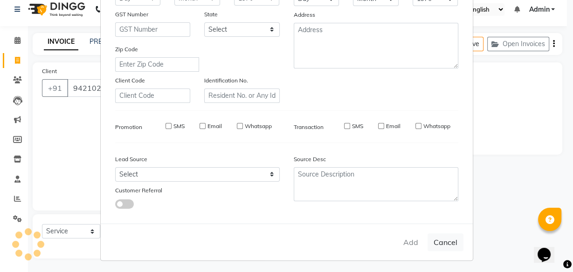
select select
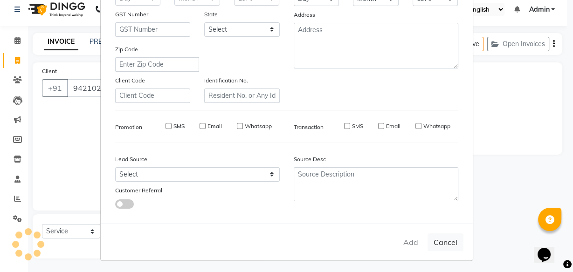
select select
checkbox input "false"
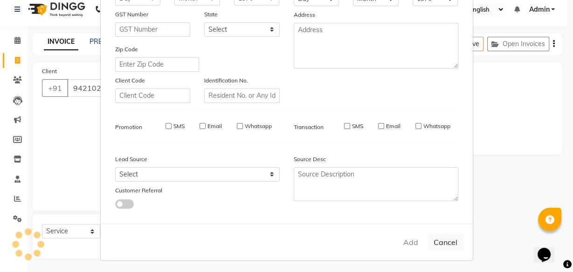
checkbox input "false"
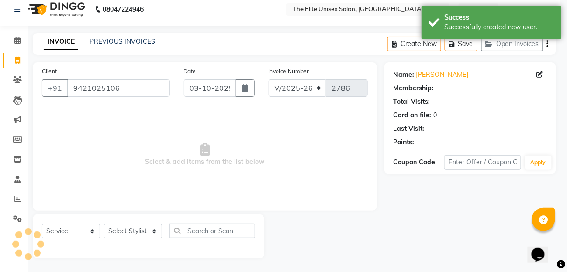
select select "1: Object"
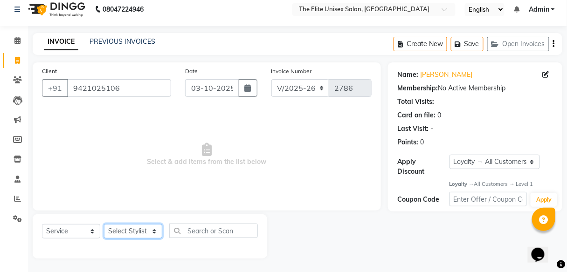
click at [140, 227] on select "Select Stylist [PERSON_NAME] Sunny" at bounding box center [133, 231] width 58 height 14
click at [228, 158] on span "Select & add items from the list below" at bounding box center [207, 154] width 330 height 93
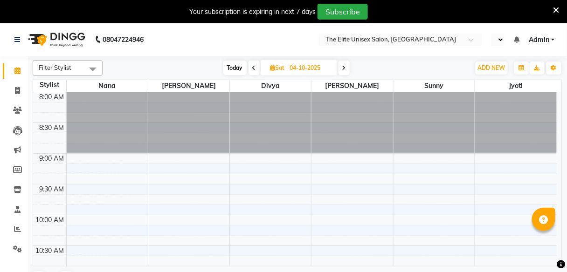
select select "en"
click at [21, 91] on span at bounding box center [17, 91] width 16 height 11
select select "7086"
select select "service"
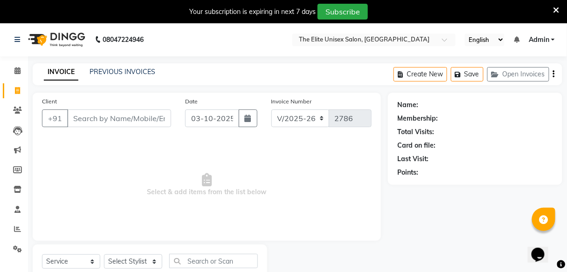
click at [101, 116] on input "Client" at bounding box center [119, 119] width 104 height 18
type input "8826852672"
click at [140, 121] on span "Add Client" at bounding box center [147, 118] width 37 height 9
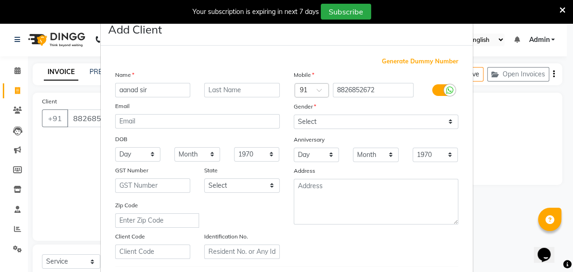
type input "aanad sir"
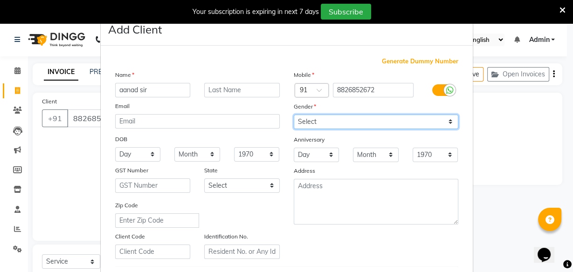
drag, startPoint x: 376, startPoint y: 117, endPoint x: 304, endPoint y: 156, distance: 82.0
click at [304, 156] on div "Mobile Country Code × 91 8826852672 Gender Select Male Female Other Prefer Not …" at bounding box center [376, 164] width 179 height 189
click at [294, 115] on select "Select [DEMOGRAPHIC_DATA] [DEMOGRAPHIC_DATA] Other Prefer Not To Say" at bounding box center [376, 122] width 165 height 14
click at [343, 115] on select "Select [DEMOGRAPHIC_DATA] [DEMOGRAPHIC_DATA] Other Prefer Not To Say" at bounding box center [376, 122] width 165 height 14
select select "male"
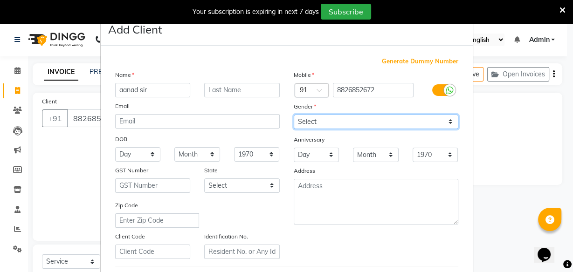
click at [294, 115] on select "Select [DEMOGRAPHIC_DATA] [DEMOGRAPHIC_DATA] Other Prefer Not To Say" at bounding box center [376, 122] width 165 height 14
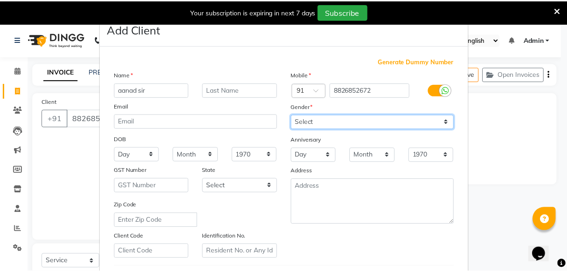
scroll to position [156, 0]
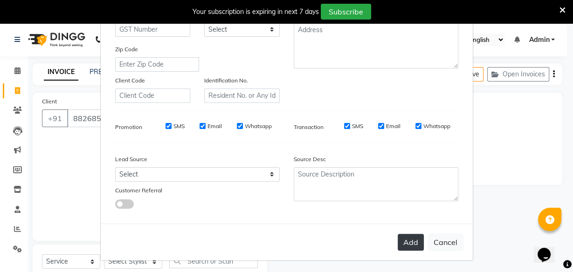
click at [404, 235] on button "Add" at bounding box center [411, 242] width 26 height 17
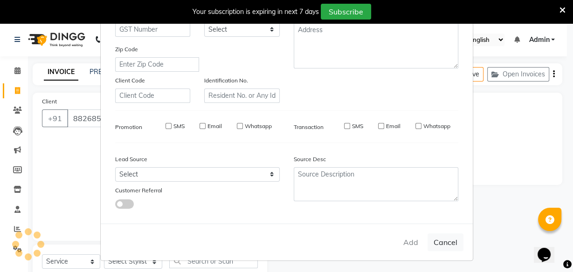
select select
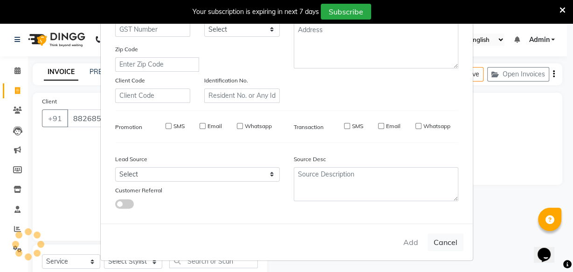
select select
checkbox input "false"
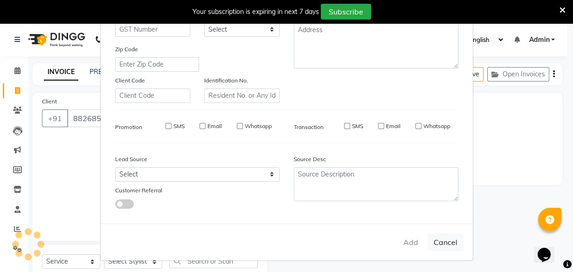
checkbox input "false"
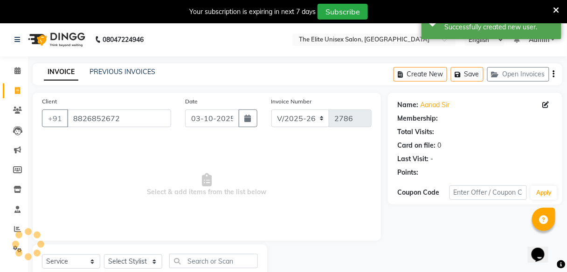
select select "1: Object"
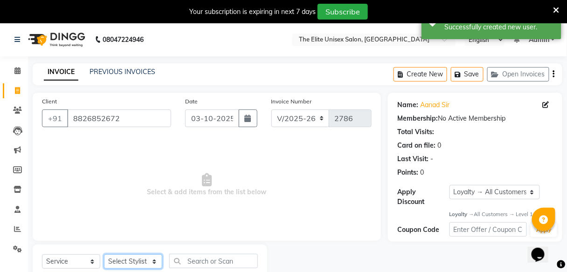
click at [123, 262] on select "Select Stylist [PERSON_NAME] Sunny" at bounding box center [133, 262] width 58 height 14
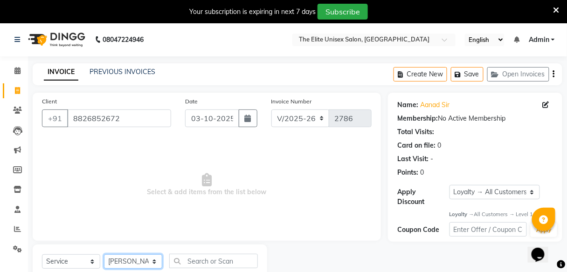
click at [104, 255] on select "Select Stylist [PERSON_NAME] Sunny" at bounding box center [133, 262] width 58 height 14
click at [134, 259] on select "Select Stylist [PERSON_NAME] Sunny" at bounding box center [133, 262] width 58 height 14
select select "59551"
click at [104, 255] on select "Select Stylist [PERSON_NAME] Sunny" at bounding box center [133, 262] width 58 height 14
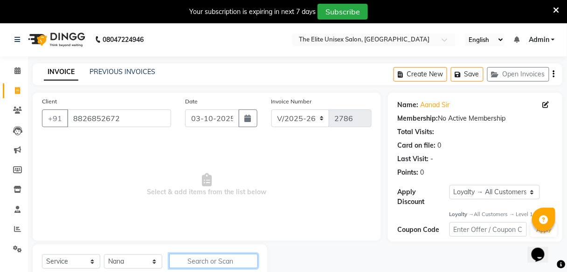
click at [215, 262] on input "text" at bounding box center [213, 261] width 89 height 14
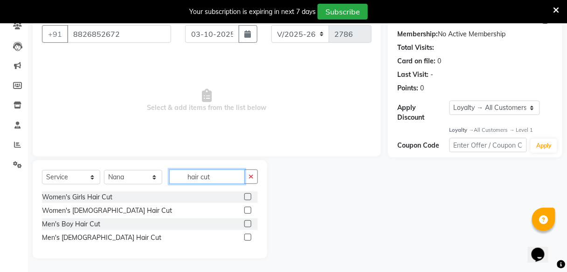
type input "hair cut"
click at [248, 237] on label at bounding box center [247, 237] width 7 height 7
click at [248, 237] on input "checkbox" at bounding box center [247, 238] width 6 height 6
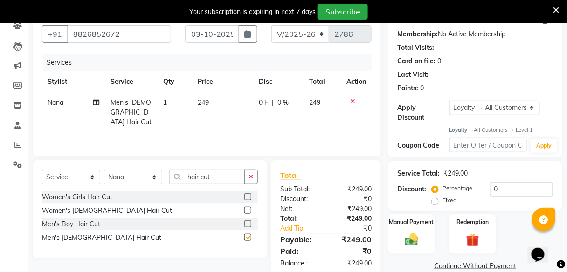
checkbox input "false"
click at [252, 177] on icon "button" at bounding box center [251, 176] width 5 height 7
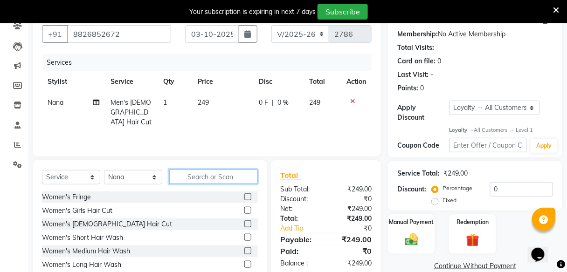
click at [228, 172] on input "text" at bounding box center [213, 177] width 89 height 14
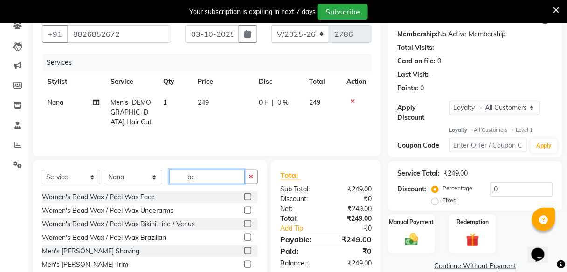
scroll to position [124, 0]
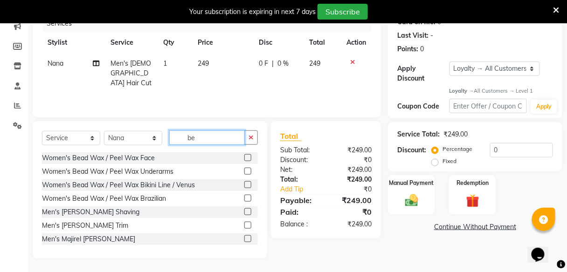
type input "be"
click at [244, 212] on label at bounding box center [247, 211] width 7 height 7
click at [244, 212] on input "checkbox" at bounding box center [247, 212] width 6 height 6
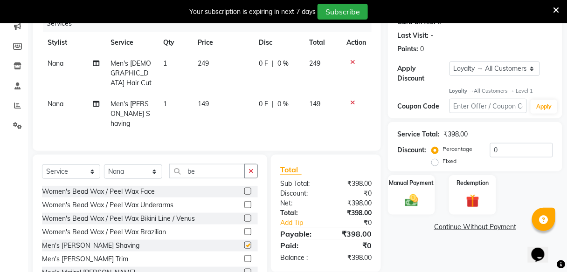
checkbox input "false"
click at [282, 56] on td "0 F | 0 %" at bounding box center [278, 73] width 50 height 41
select select "59551"
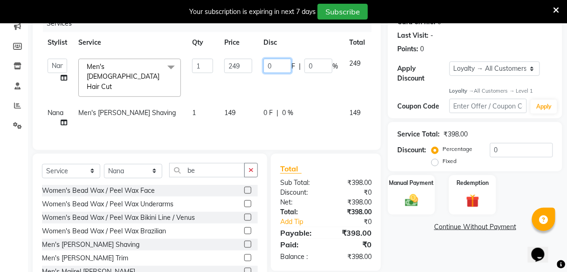
click at [278, 62] on input "0" at bounding box center [277, 66] width 28 height 14
type input "49"
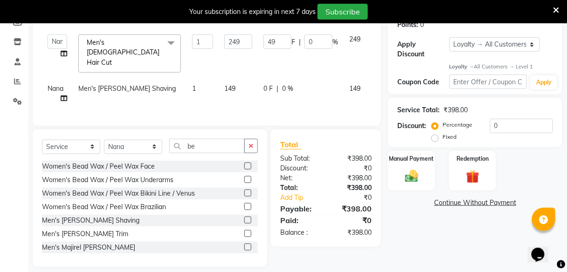
scroll to position [143, 0]
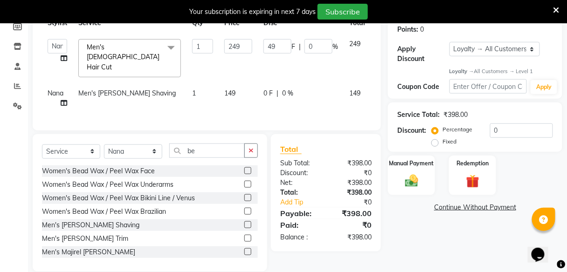
click at [463, 224] on div "Name: Aanad Sir Membership: No Active Membership Total Visits: Card on file: 0 …" at bounding box center [478, 111] width 181 height 322
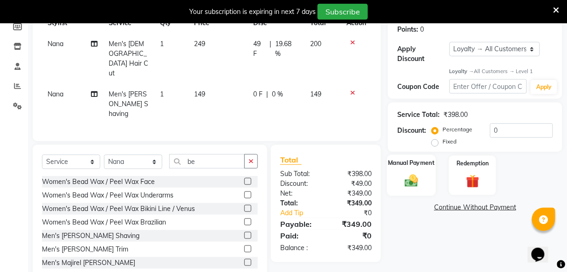
click at [408, 177] on img at bounding box center [412, 181] width 22 height 16
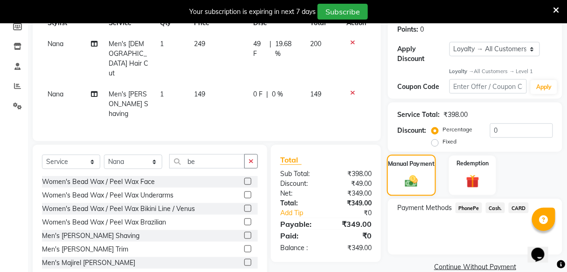
scroll to position [148, 0]
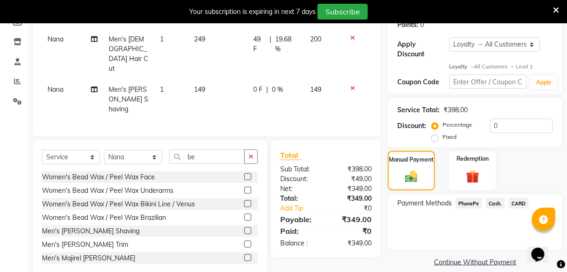
click at [497, 206] on span "Cash." at bounding box center [495, 203] width 19 height 11
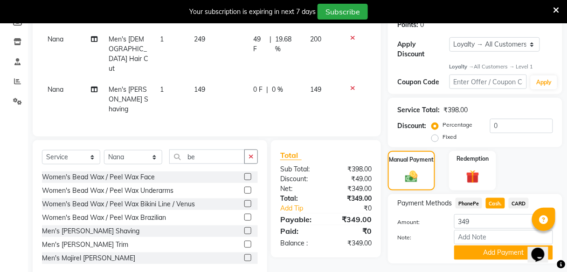
scroll to position [172, 0]
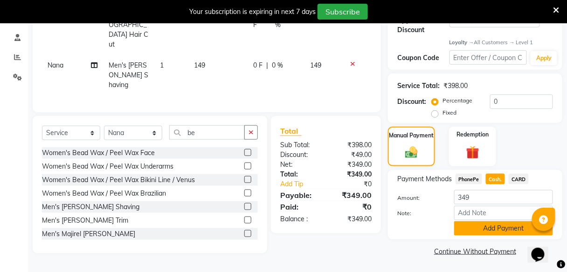
click at [496, 234] on button "Add Payment" at bounding box center [503, 229] width 99 height 14
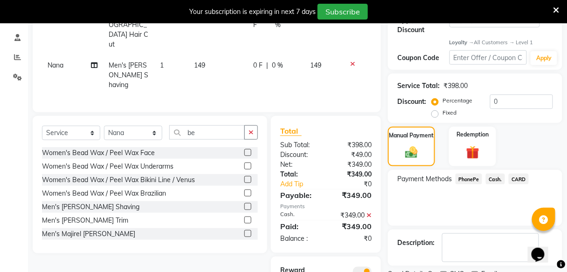
scroll to position [211, 0]
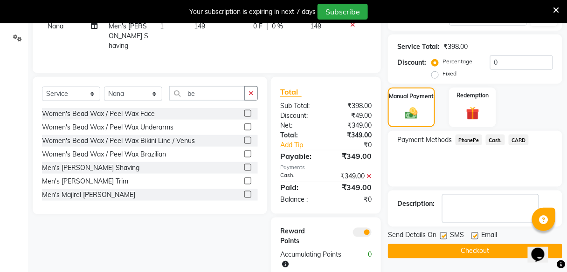
click at [489, 251] on button "Checkout" at bounding box center [475, 251] width 174 height 14
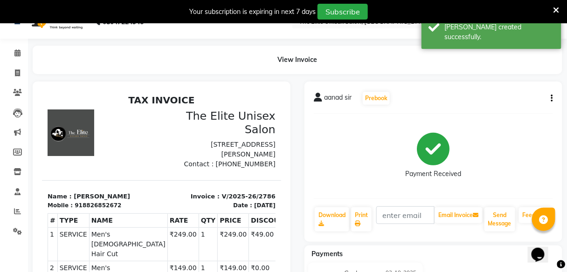
scroll to position [9, 0]
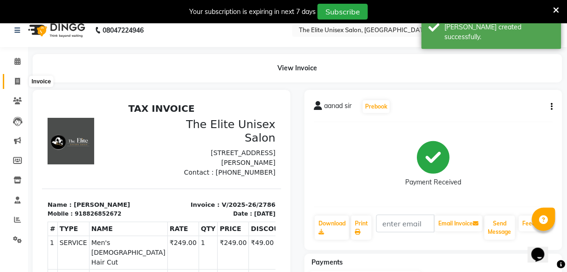
click at [14, 83] on span at bounding box center [17, 81] width 16 height 11
select select "service"
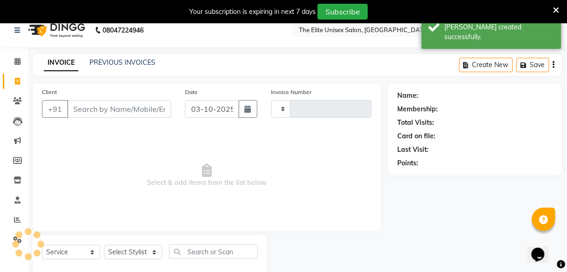
type input "2787"
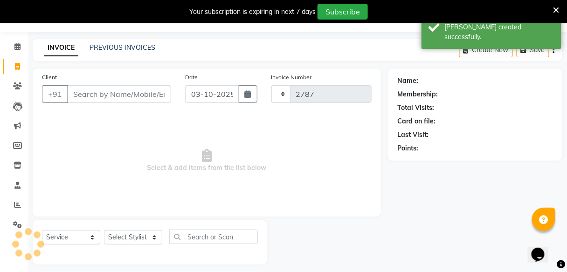
select select "7086"
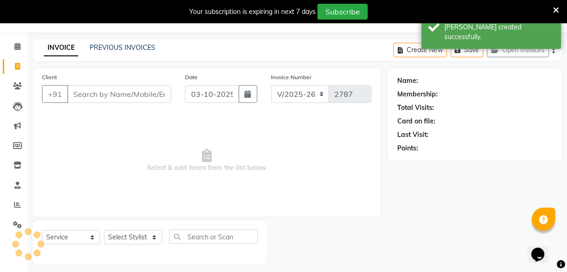
scroll to position [30, 0]
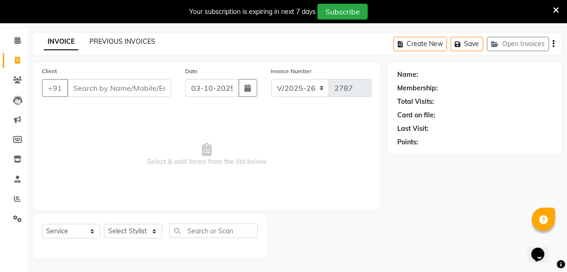
click at [119, 42] on link "PREVIOUS INVOICES" at bounding box center [123, 41] width 66 height 8
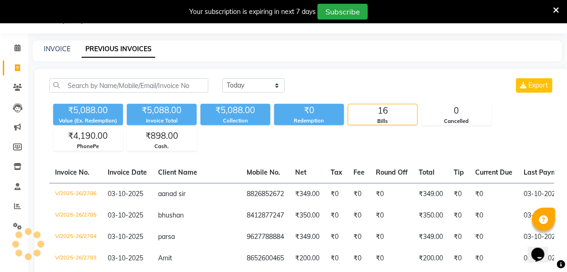
scroll to position [30, 0]
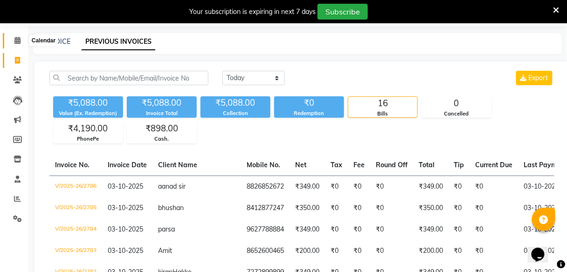
click at [18, 42] on icon at bounding box center [17, 40] width 6 height 7
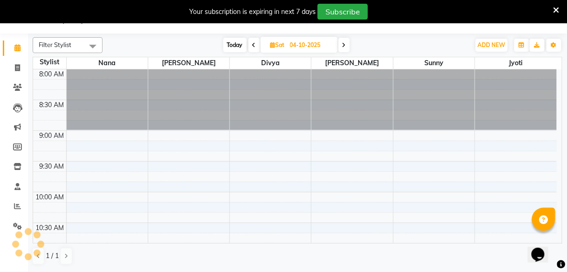
scroll to position [23, 0]
